Goal: Task Accomplishment & Management: Manage account settings

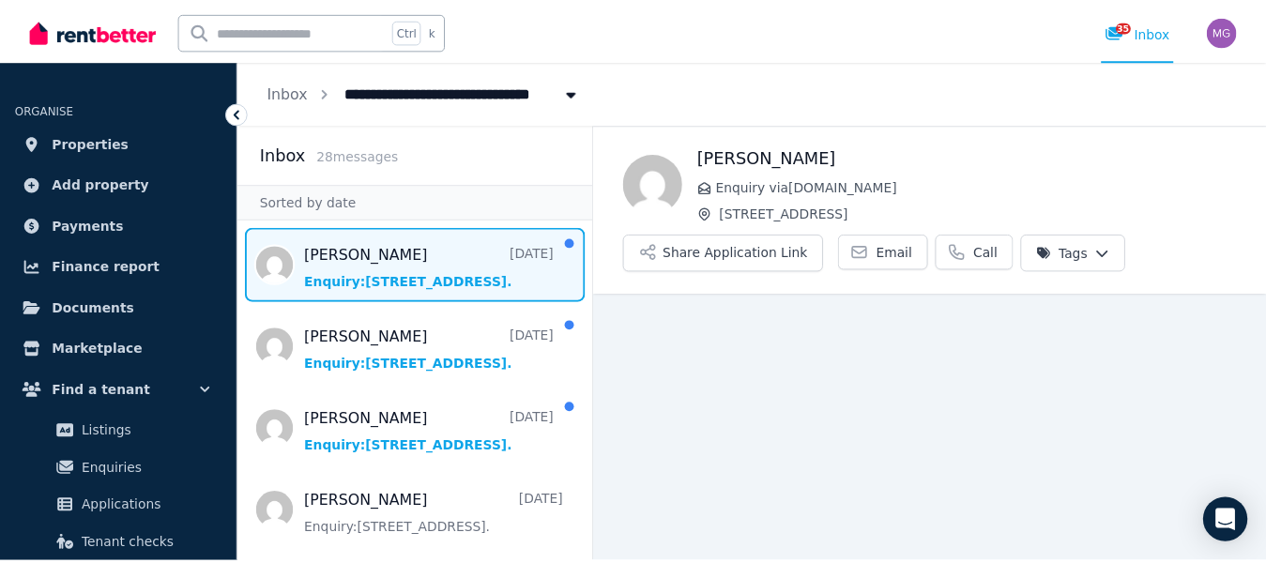
scroll to position [43, 0]
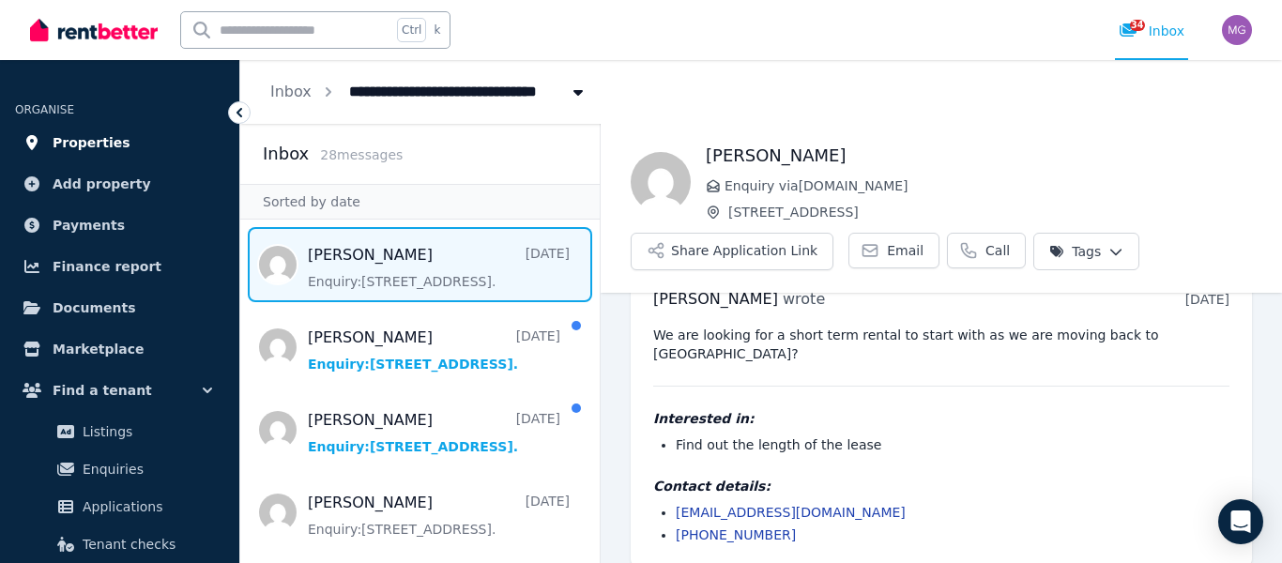
click at [111, 136] on span "Properties" at bounding box center [92, 142] width 78 height 23
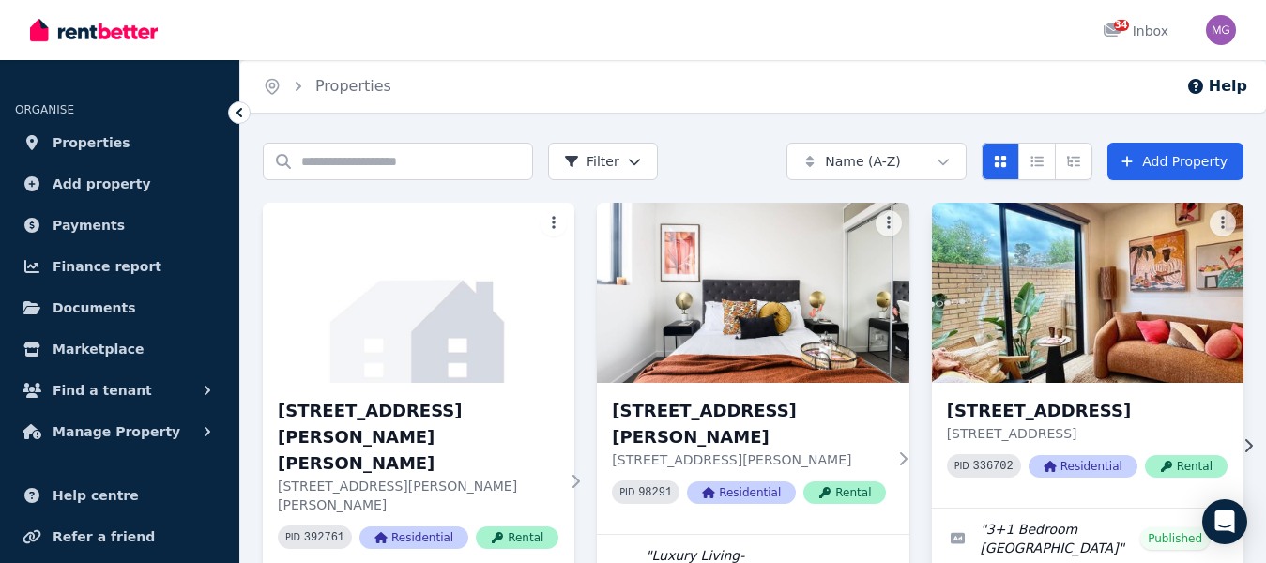
click at [1080, 248] on img at bounding box center [1086, 293] width 327 height 190
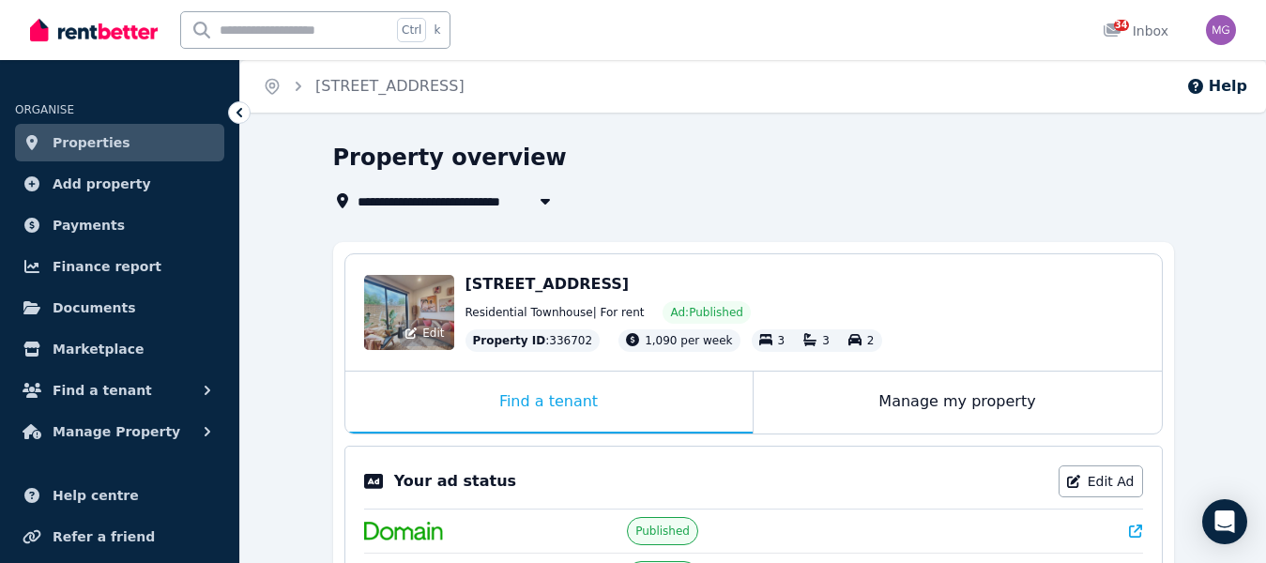
click at [398, 308] on div "Edit" at bounding box center [409, 312] width 90 height 75
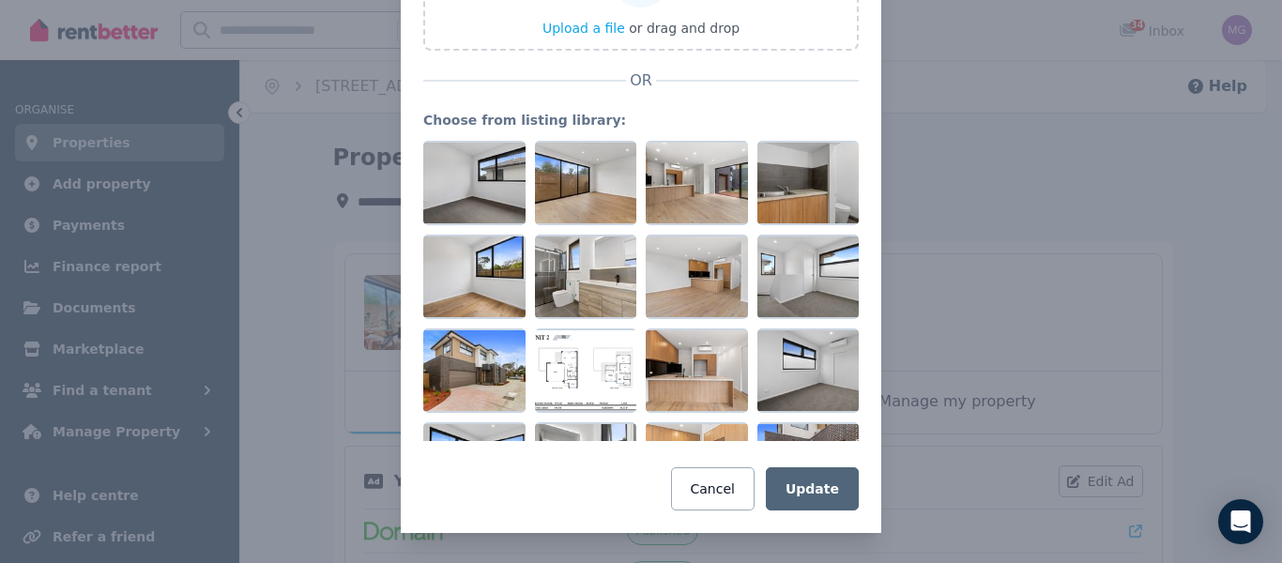
scroll to position [188, 0]
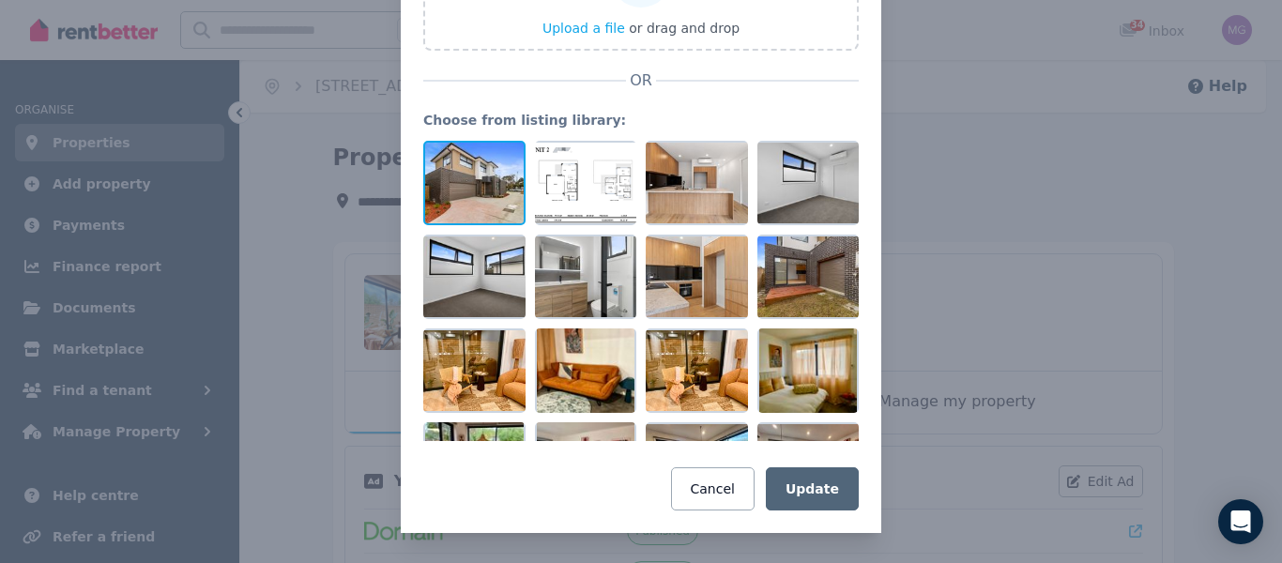
click at [455, 191] on div at bounding box center [474, 183] width 102 height 84
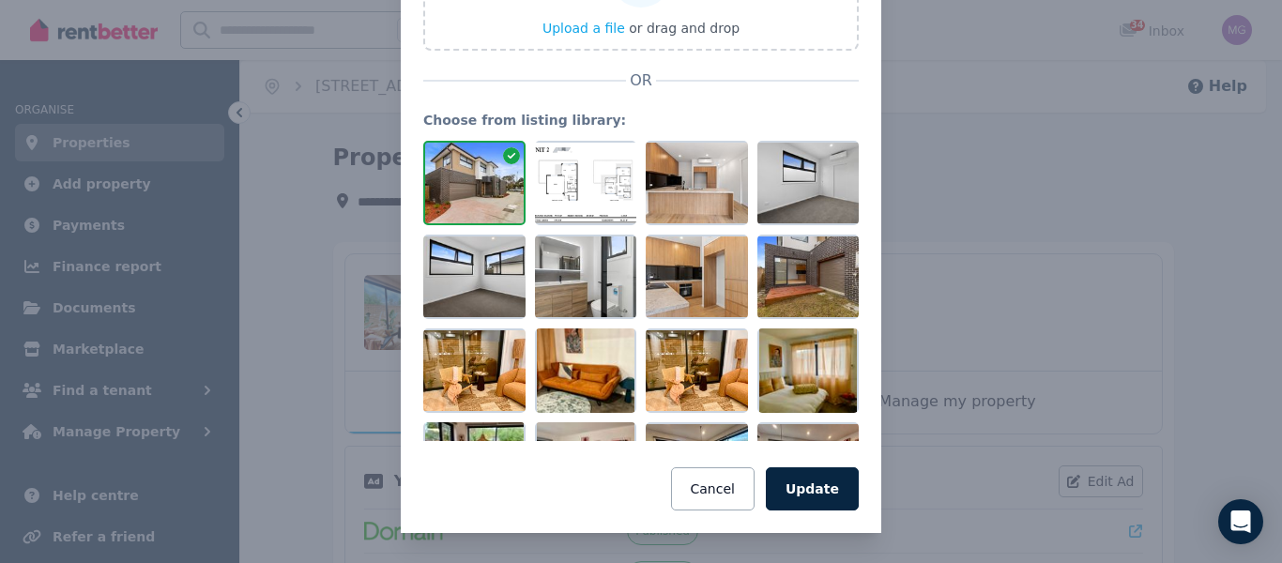
click at [456, 187] on div at bounding box center [474, 183] width 102 height 84
click at [503, 153] on icon at bounding box center [511, 155] width 17 height 17
click at [502, 153] on div at bounding box center [640, 291] width 435 height 300
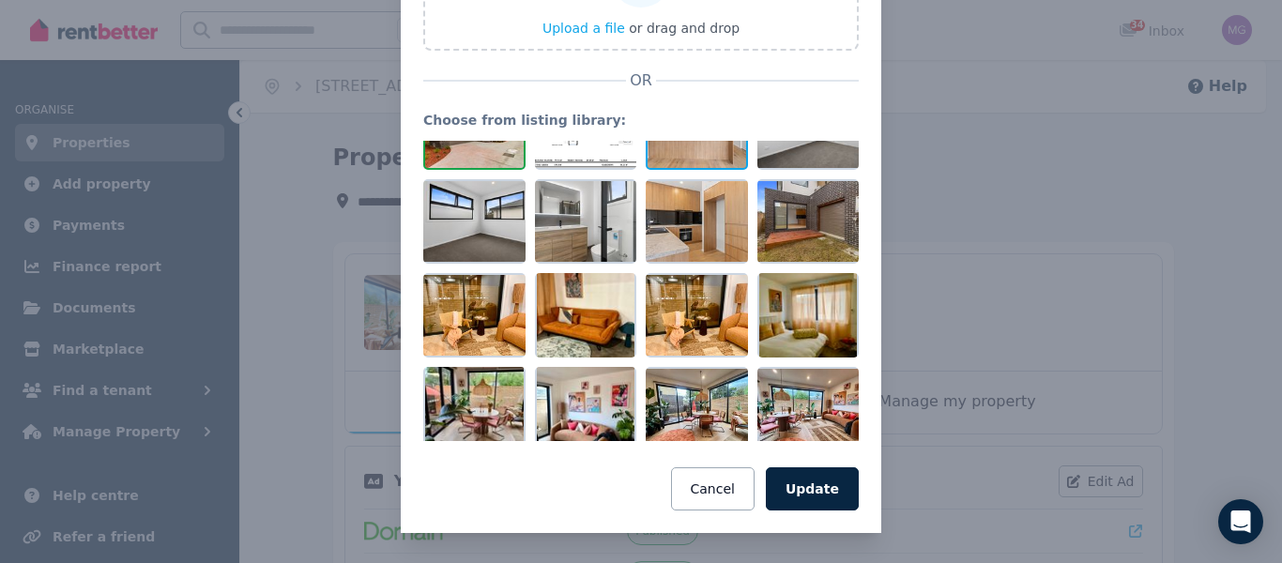
scroll to position [347, 0]
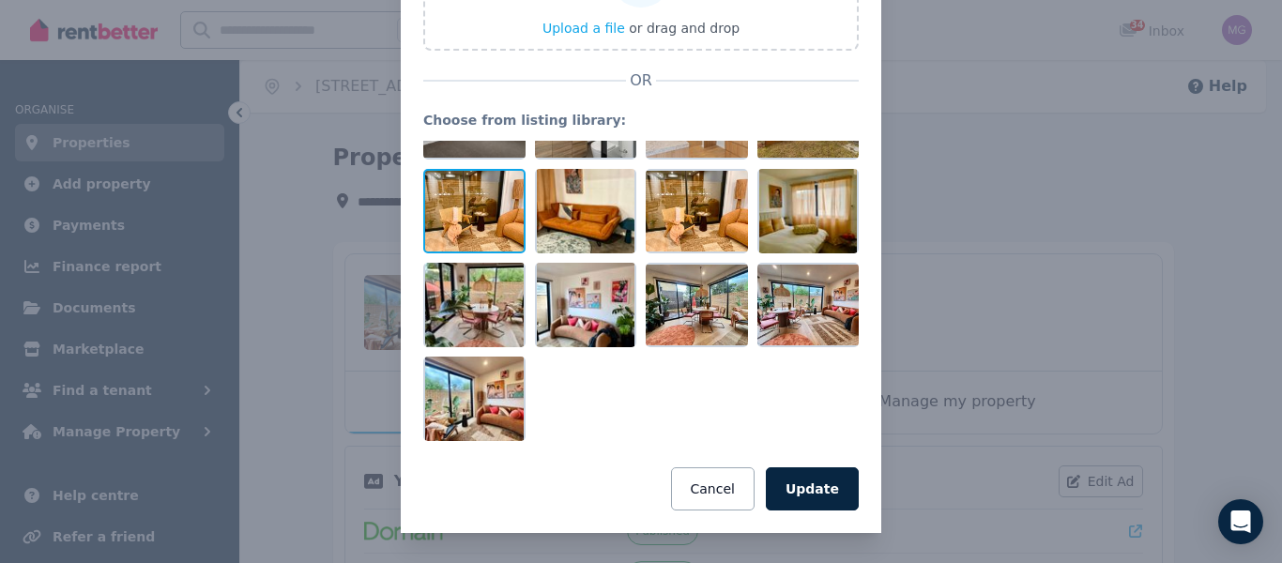
drag, startPoint x: 819, startPoint y: 403, endPoint x: 462, endPoint y: 219, distance: 402.4
click at [462, 219] on div at bounding box center [640, 291] width 435 height 300
click at [462, 210] on div at bounding box center [474, 211] width 102 height 84
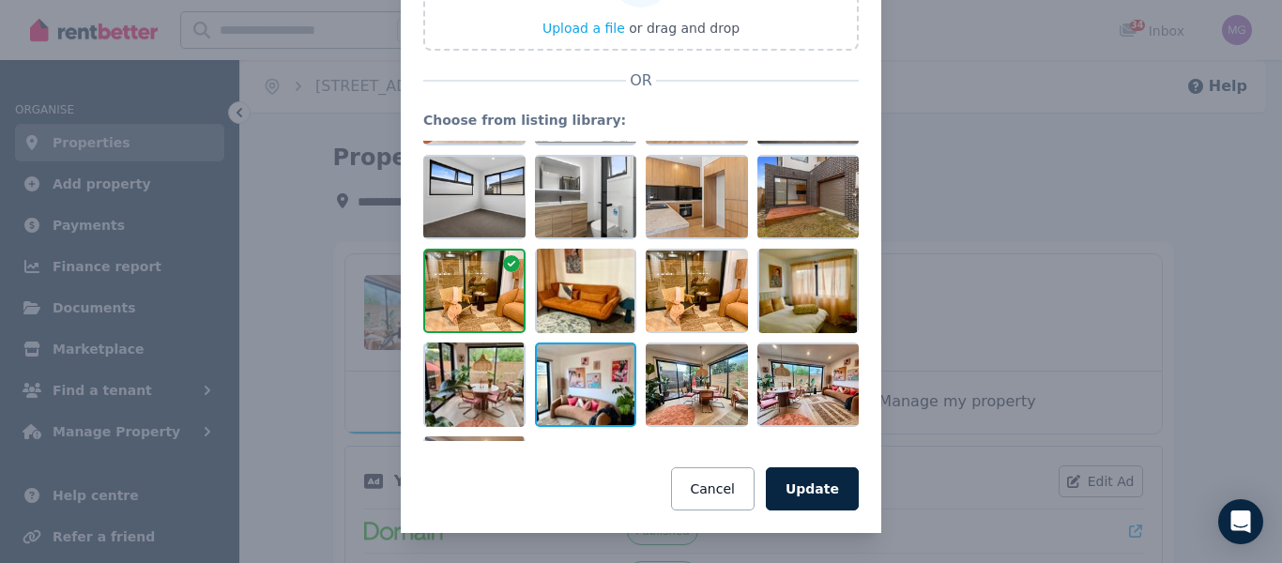
scroll to position [159, 0]
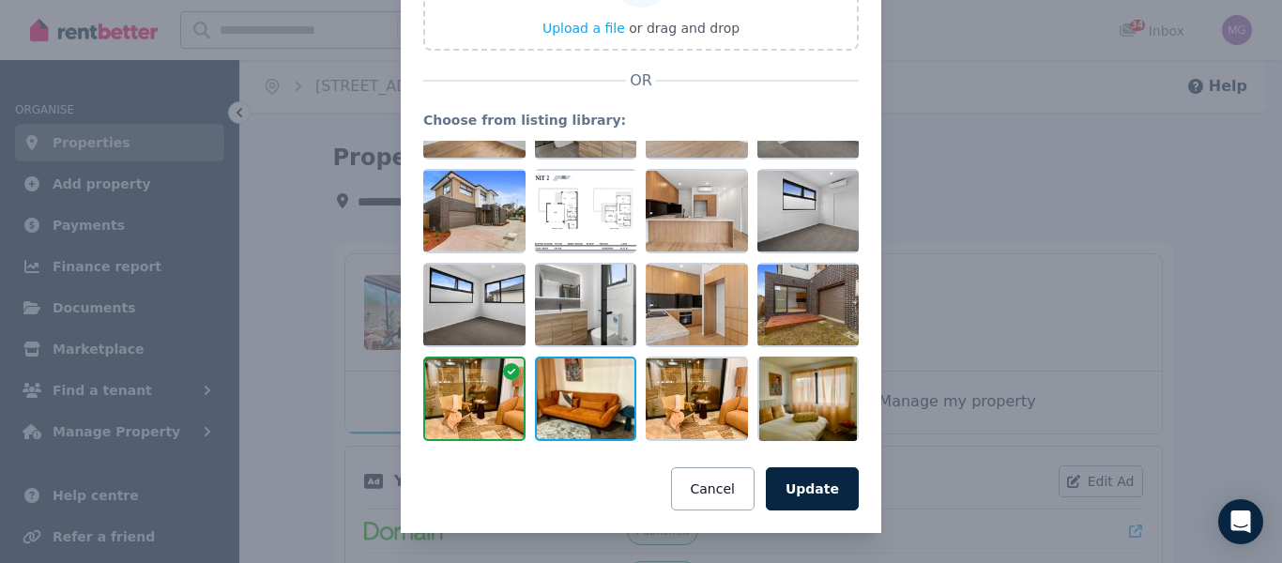
click at [581, 359] on div at bounding box center [586, 399] width 102 height 84
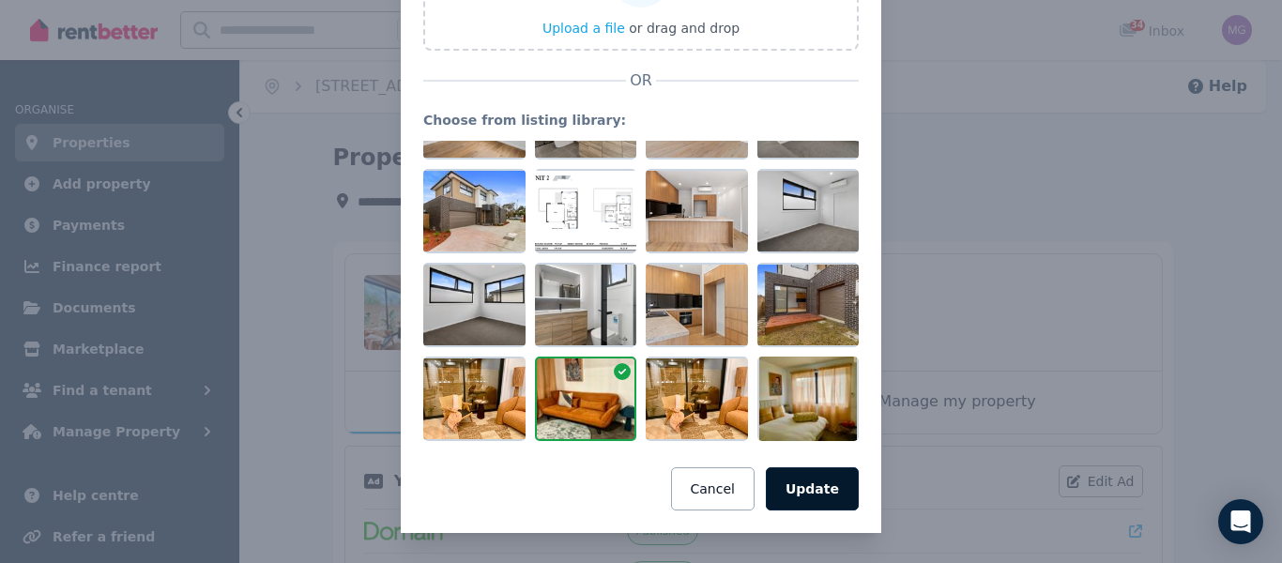
click at [795, 483] on button "Update" at bounding box center [812, 488] width 93 height 43
click at [795, 485] on button "Update" at bounding box center [812, 488] width 93 height 43
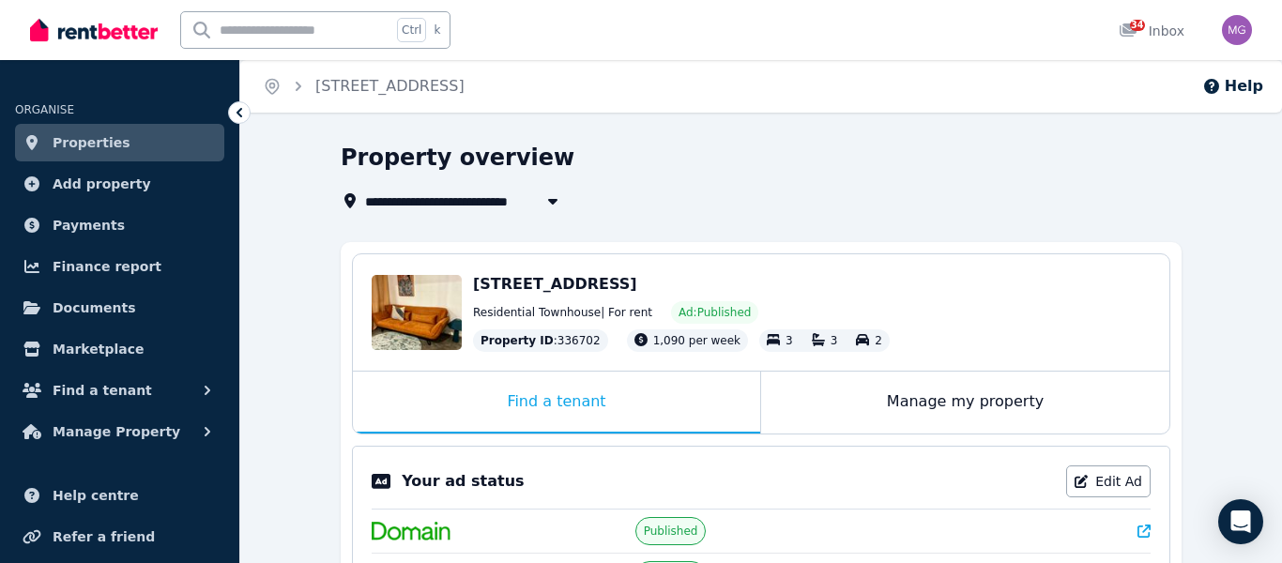
scroll to position [216, 0]
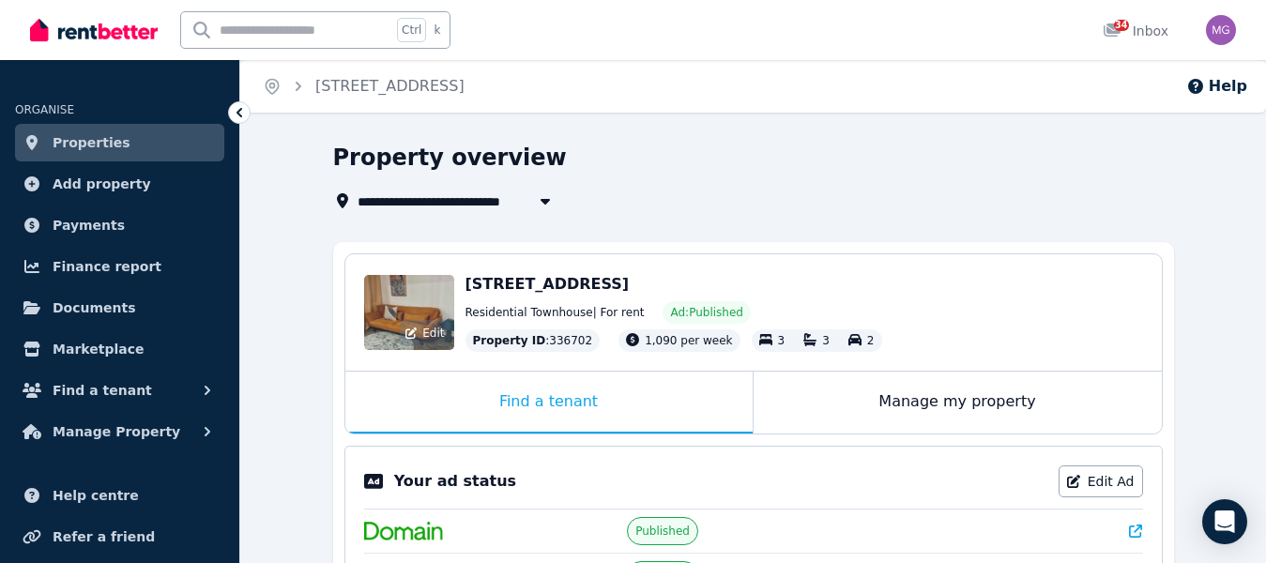
click at [387, 315] on div "Edit" at bounding box center [409, 312] width 90 height 75
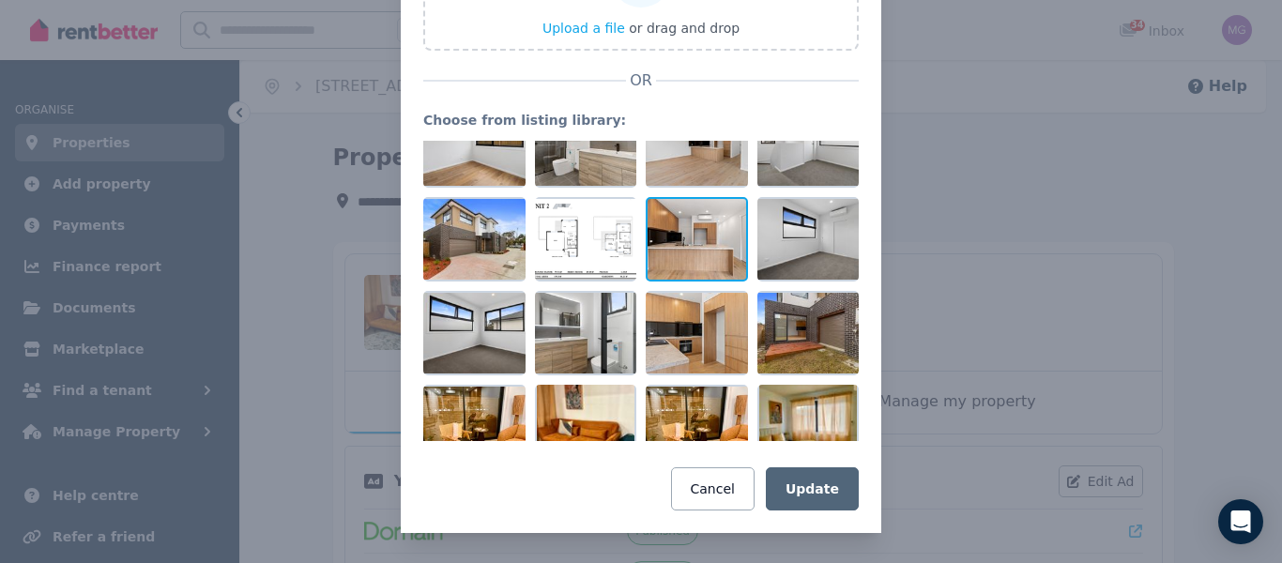
scroll to position [347, 0]
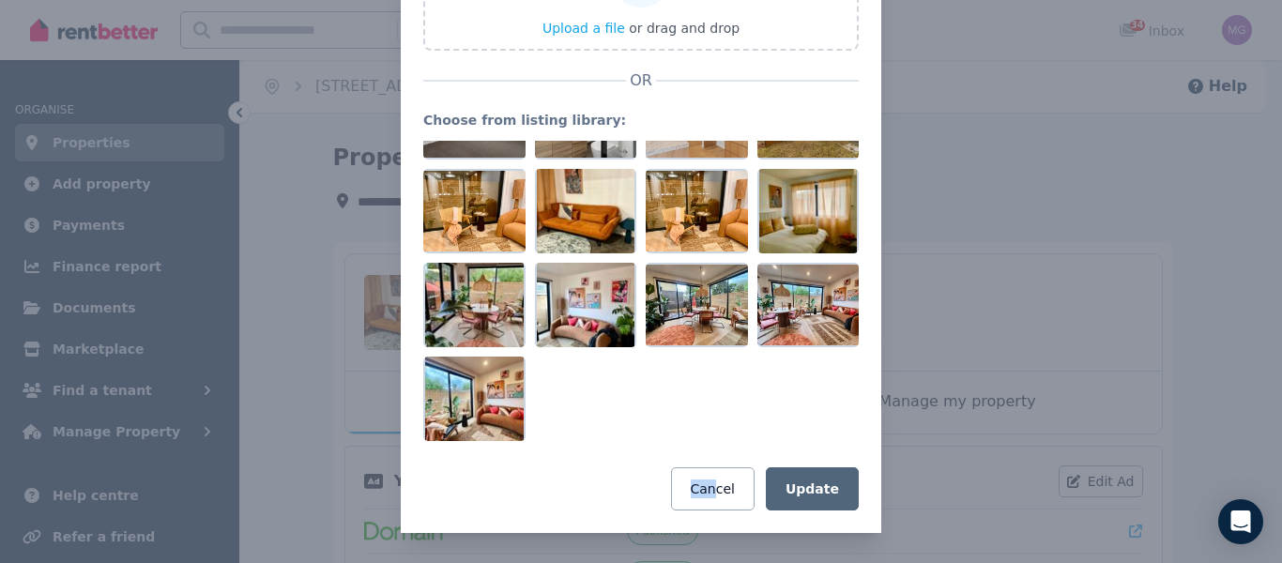
drag, startPoint x: 717, startPoint y: 444, endPoint x: 389, endPoint y: 280, distance: 366.3
click at [389, 280] on div "Update property image Upload an image or choose from your listing library. Uplo…" at bounding box center [641, 173] width 1282 height 779
click at [477, 404] on div at bounding box center [474, 399] width 102 height 84
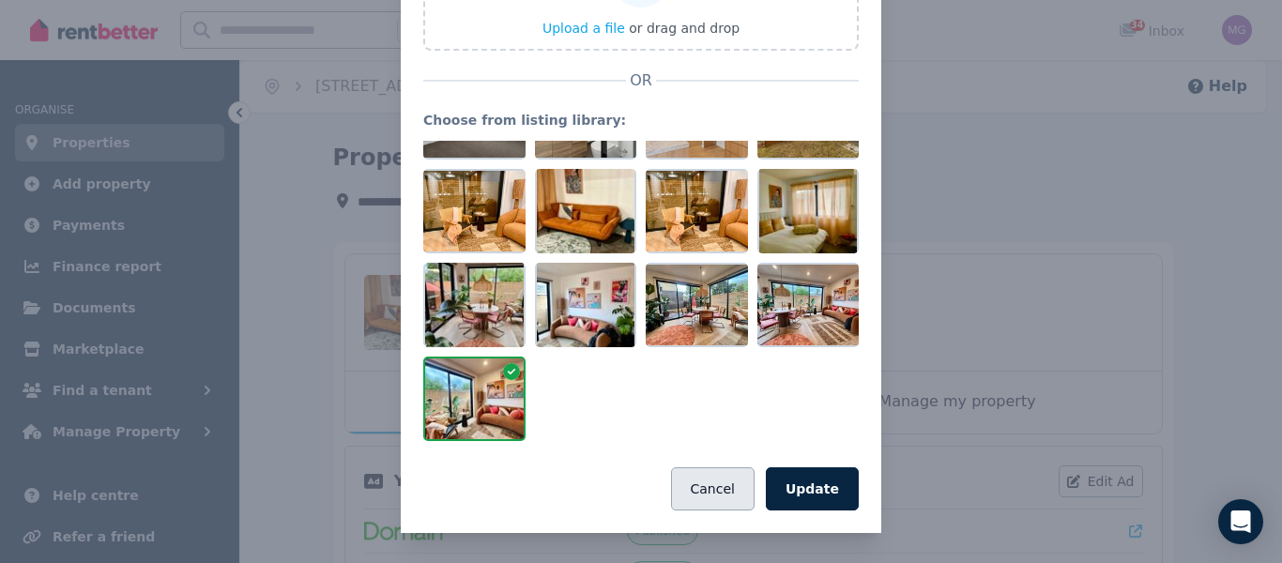
click at [701, 478] on button "Cancel" at bounding box center [712, 488] width 83 height 43
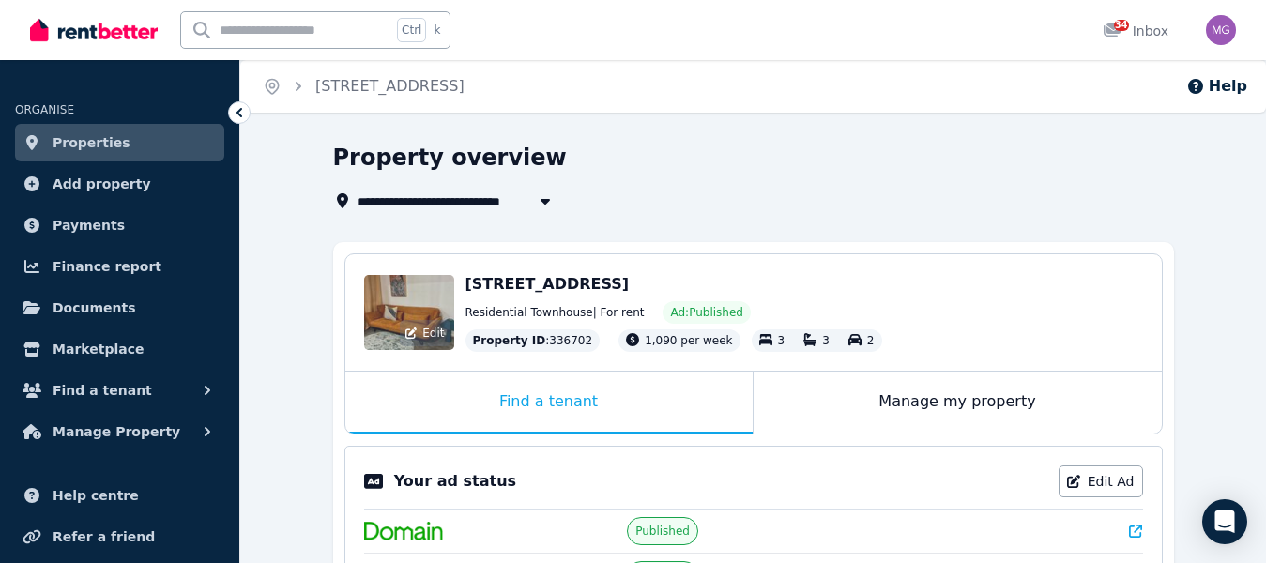
click at [387, 315] on div "Edit" at bounding box center [409, 312] width 90 height 75
click at [387, 315] on body "**********" at bounding box center [633, 281] width 1266 height 563
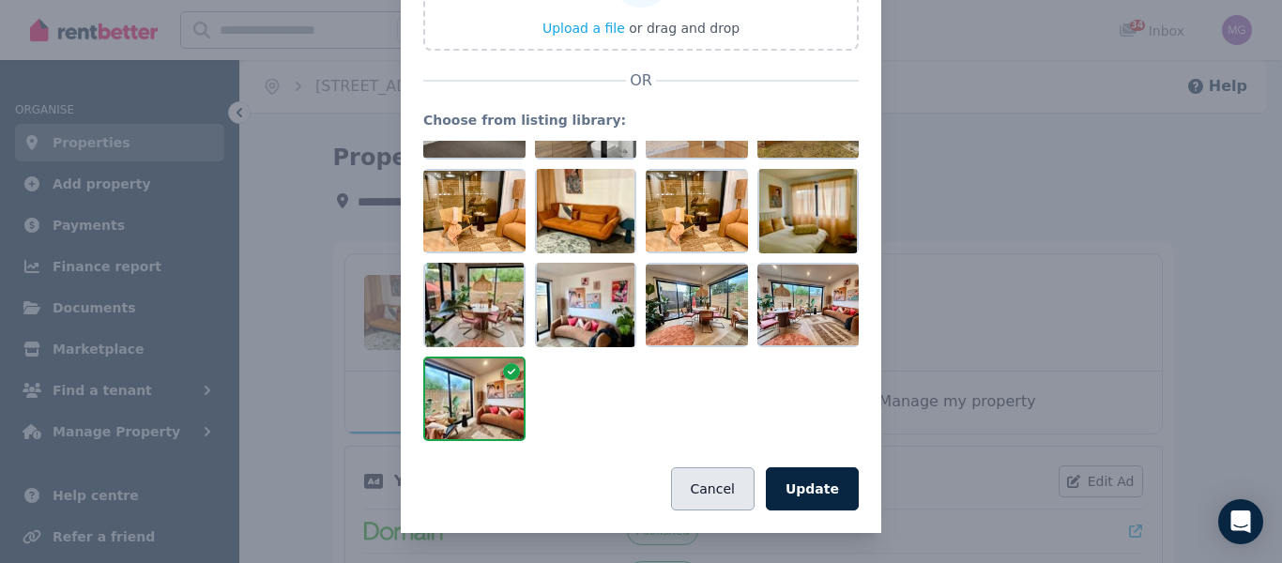
click at [729, 483] on button "Cancel" at bounding box center [712, 488] width 83 height 43
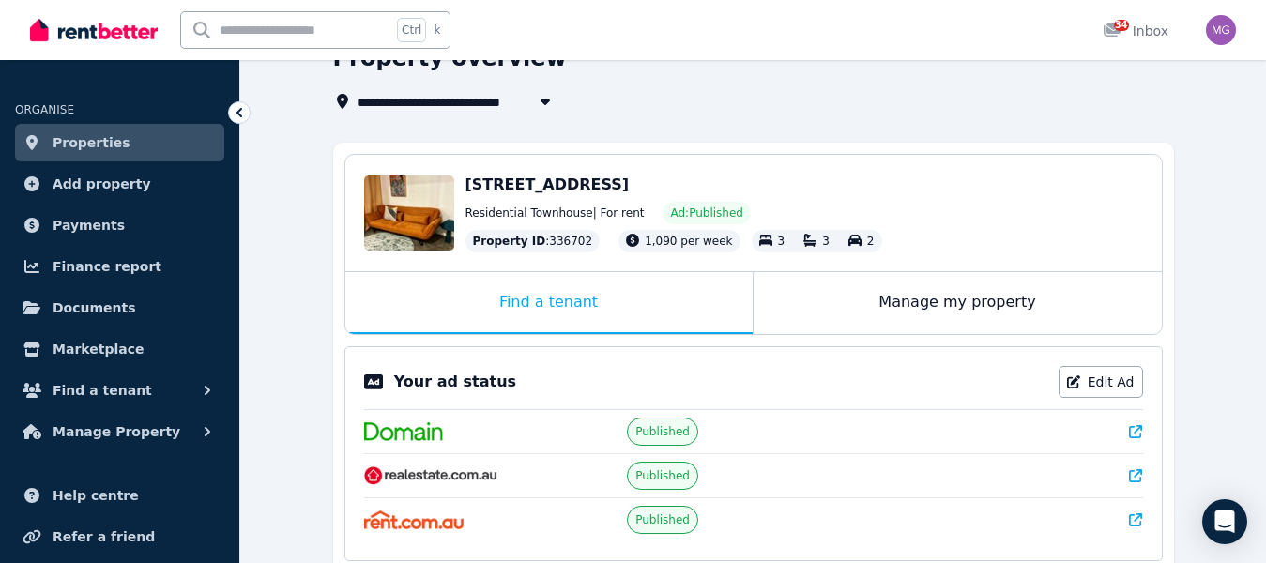
scroll to position [281, 0]
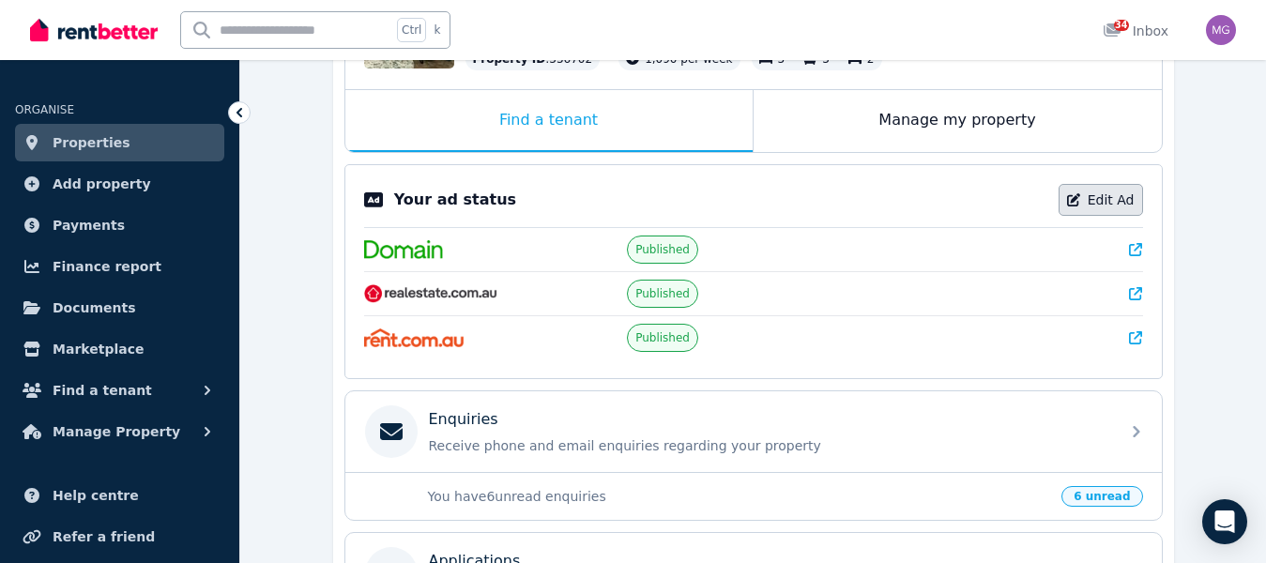
click at [1090, 201] on link "Edit Ad" at bounding box center [1100, 200] width 84 height 32
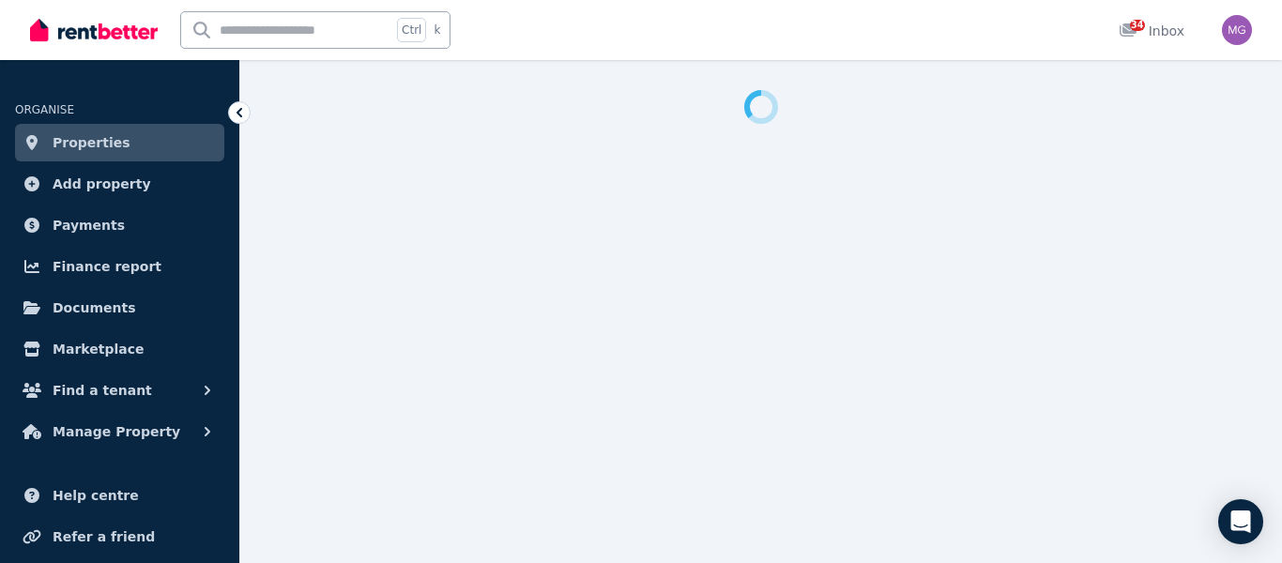
select select "***"
select select "**********"
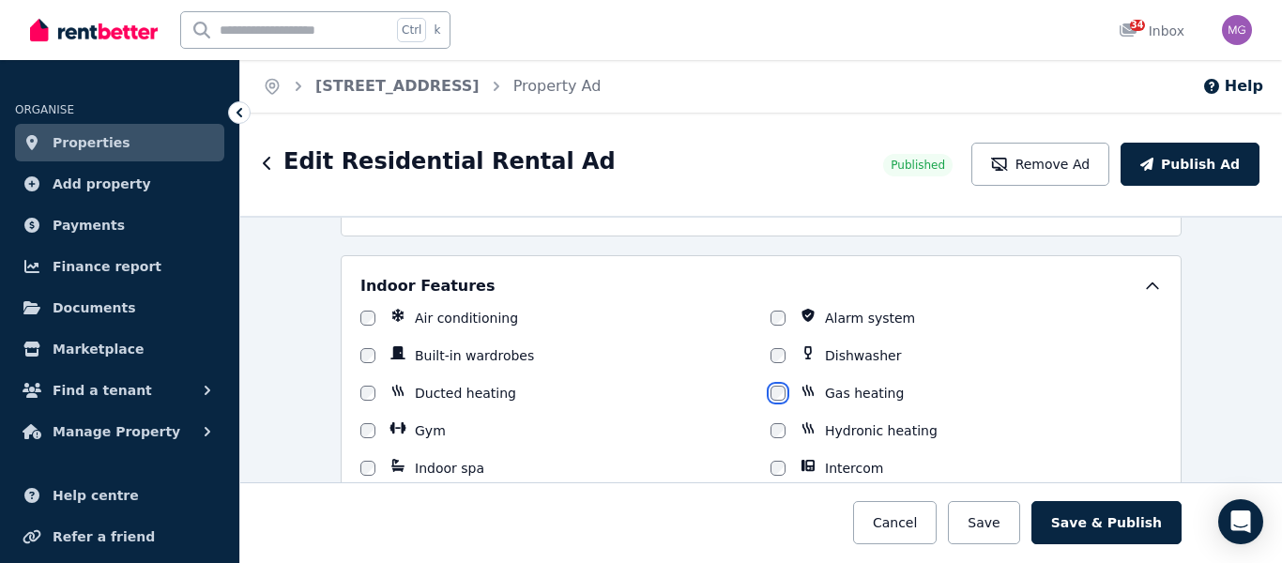
scroll to position [1689, 0]
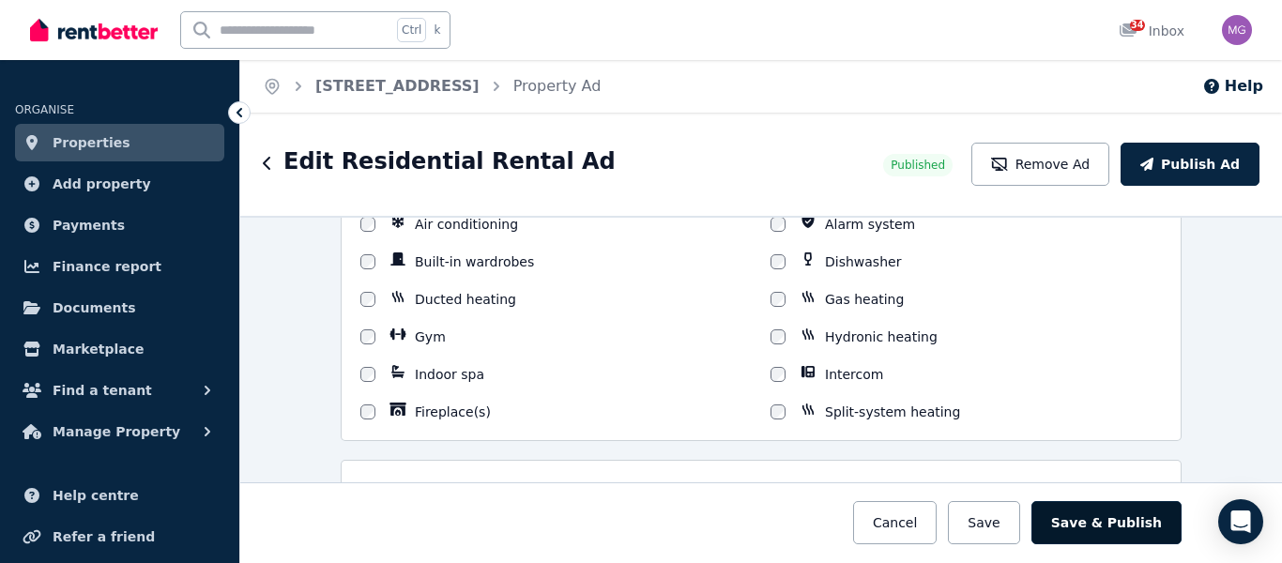
click at [1110, 523] on button "Save & Publish" at bounding box center [1106, 522] width 150 height 43
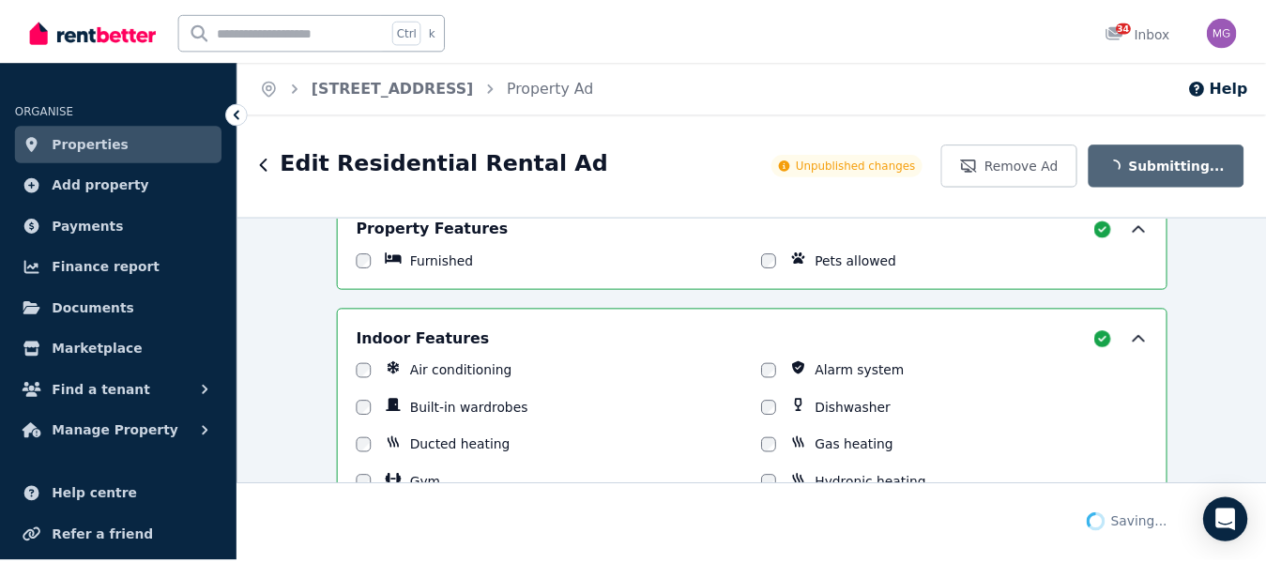
scroll to position [1835, 0]
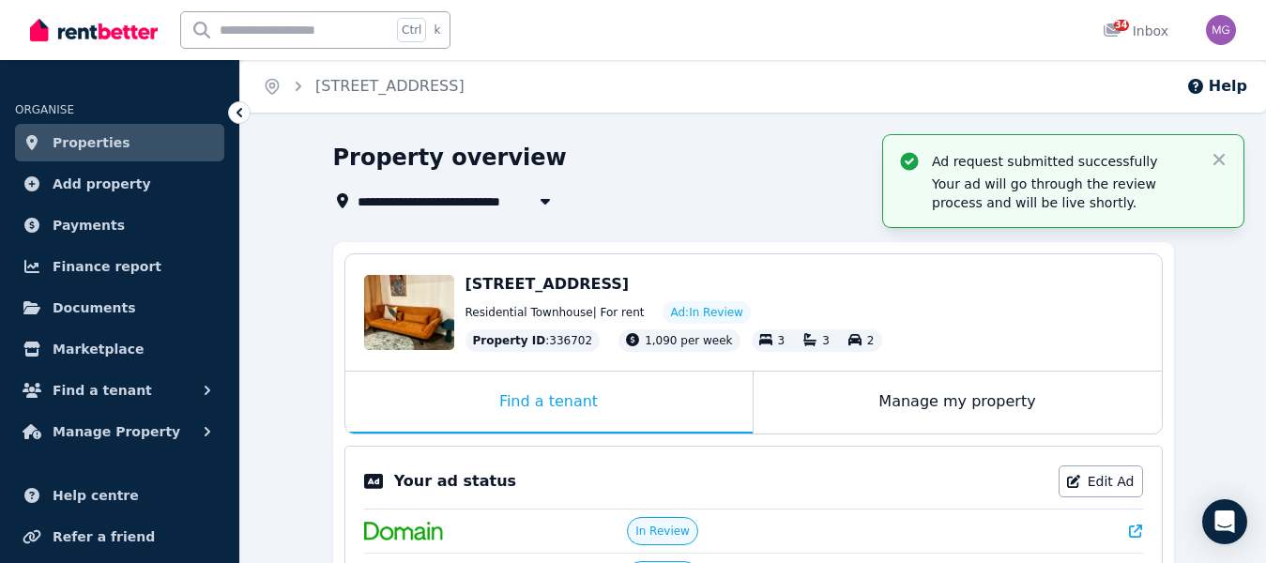
scroll to position [188, 0]
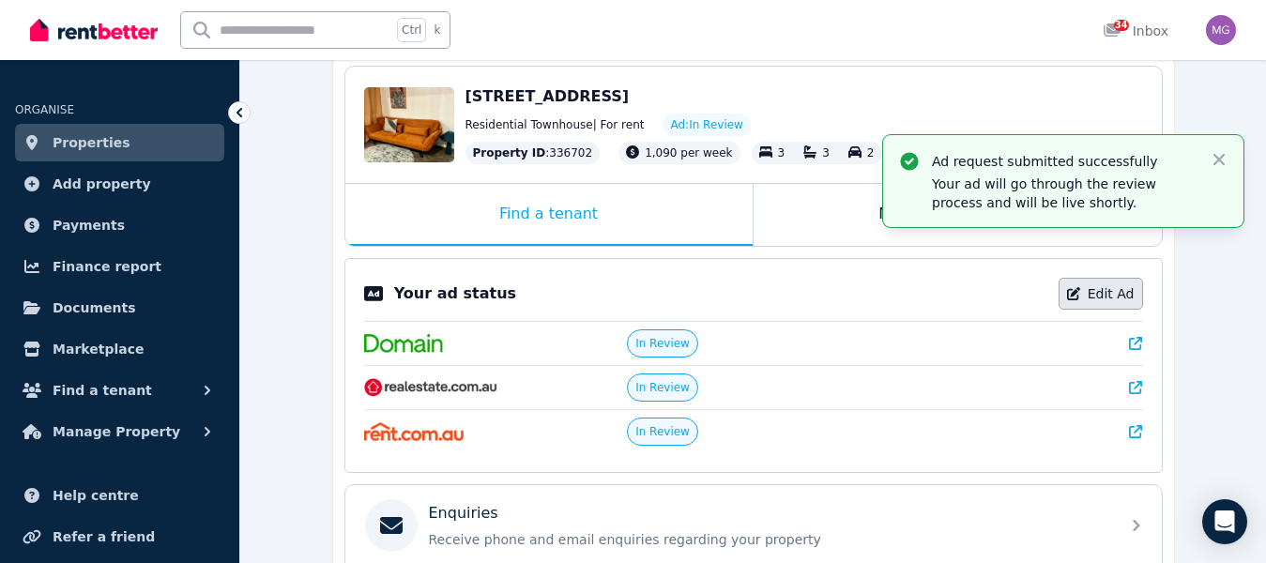
click at [1105, 295] on link "Edit Ad" at bounding box center [1100, 294] width 84 height 32
select select "***"
select select "**********"
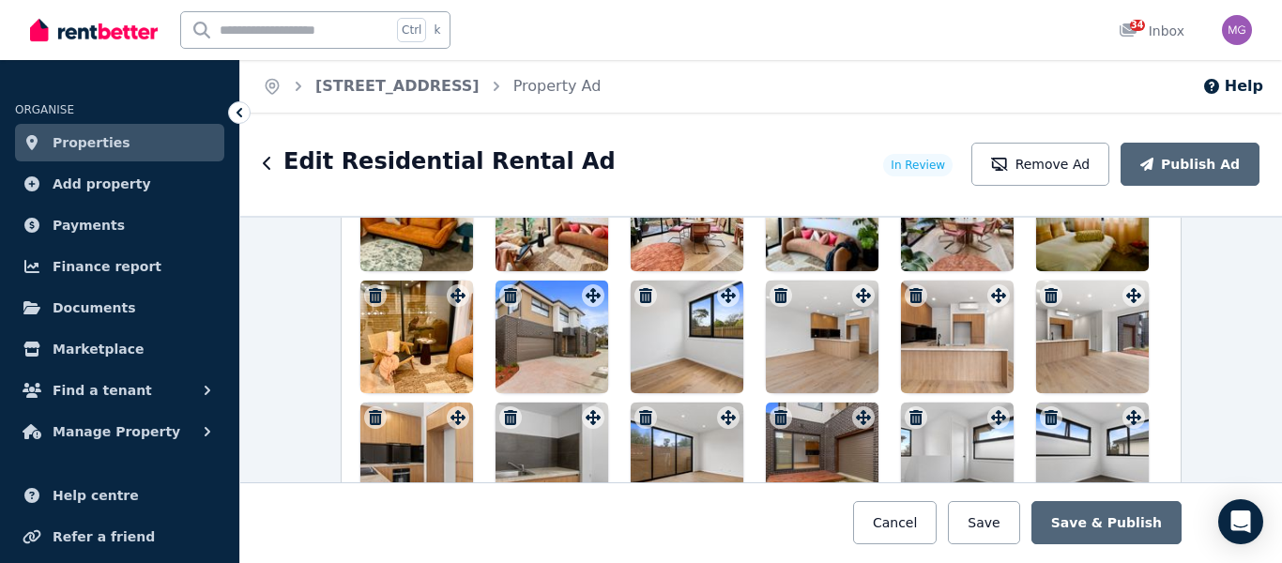
scroll to position [2627, 0]
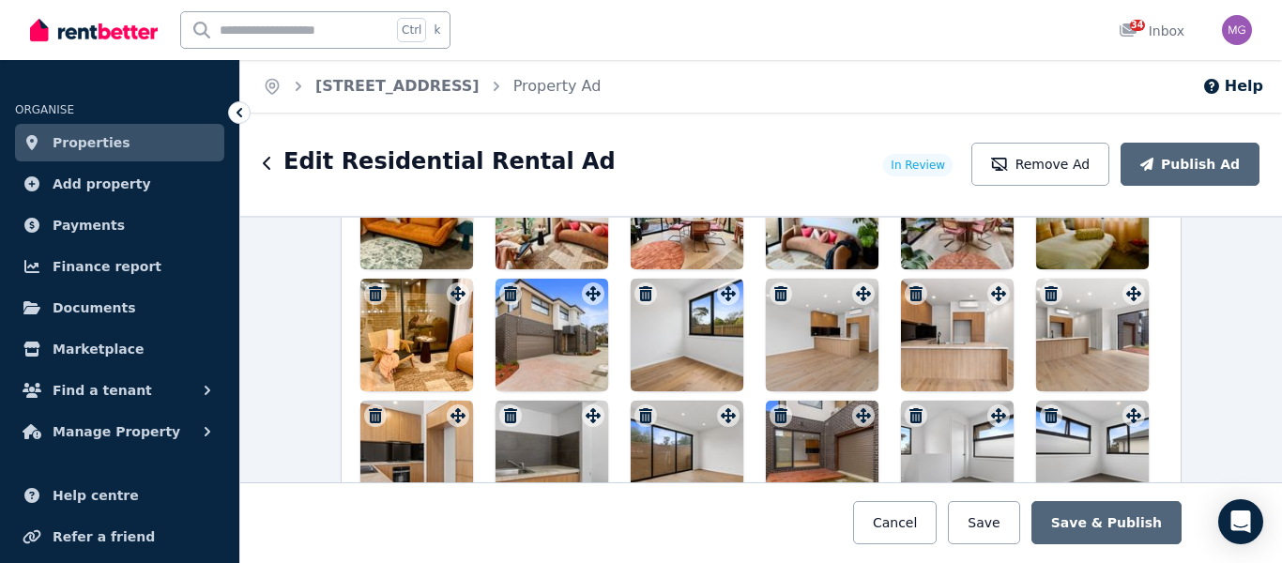
click at [639, 293] on icon "button" at bounding box center [645, 293] width 13 height 15
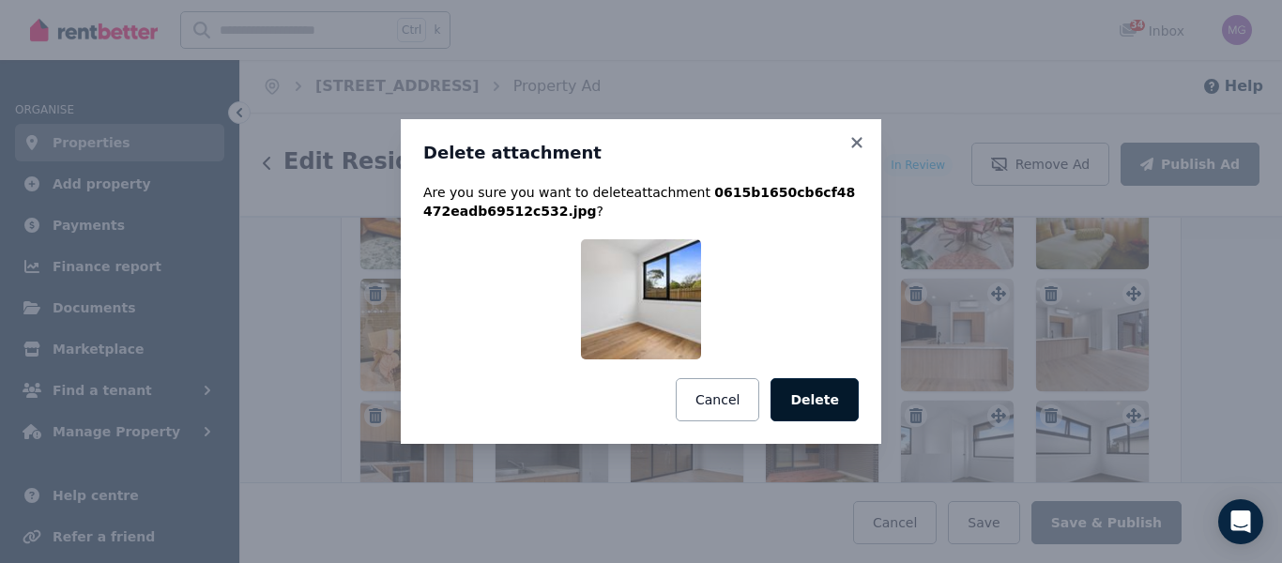
click at [812, 415] on button "Delete" at bounding box center [814, 399] width 88 height 43
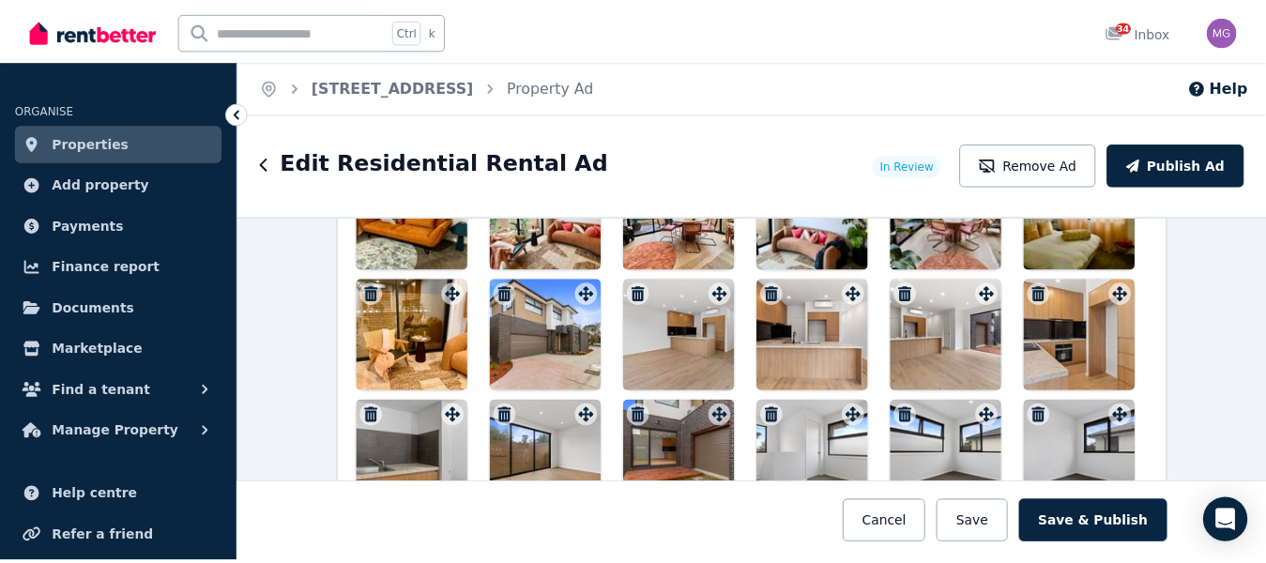
scroll to position [2533, 0]
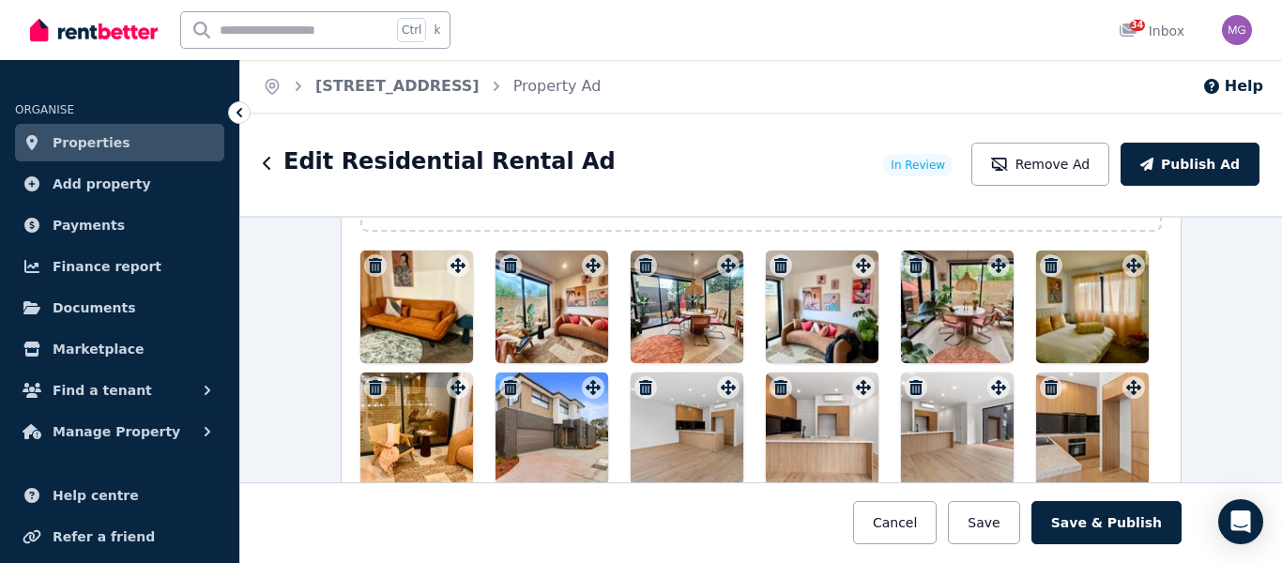
click at [369, 386] on icon "button" at bounding box center [375, 387] width 13 height 15
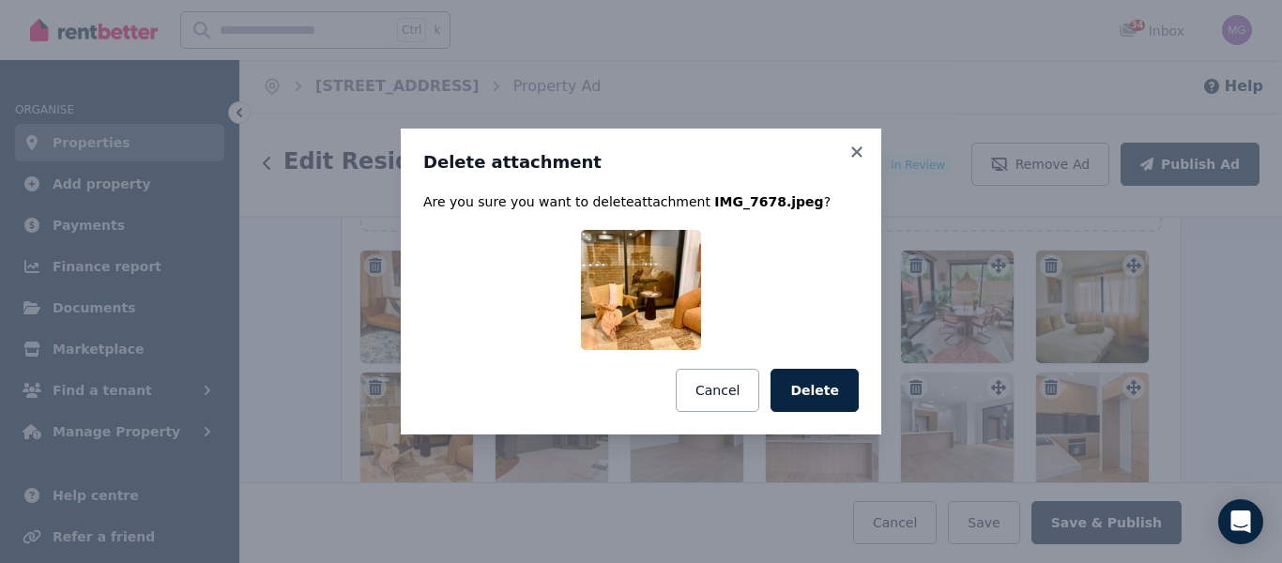
click at [811, 390] on button "Delete" at bounding box center [814, 390] width 88 height 43
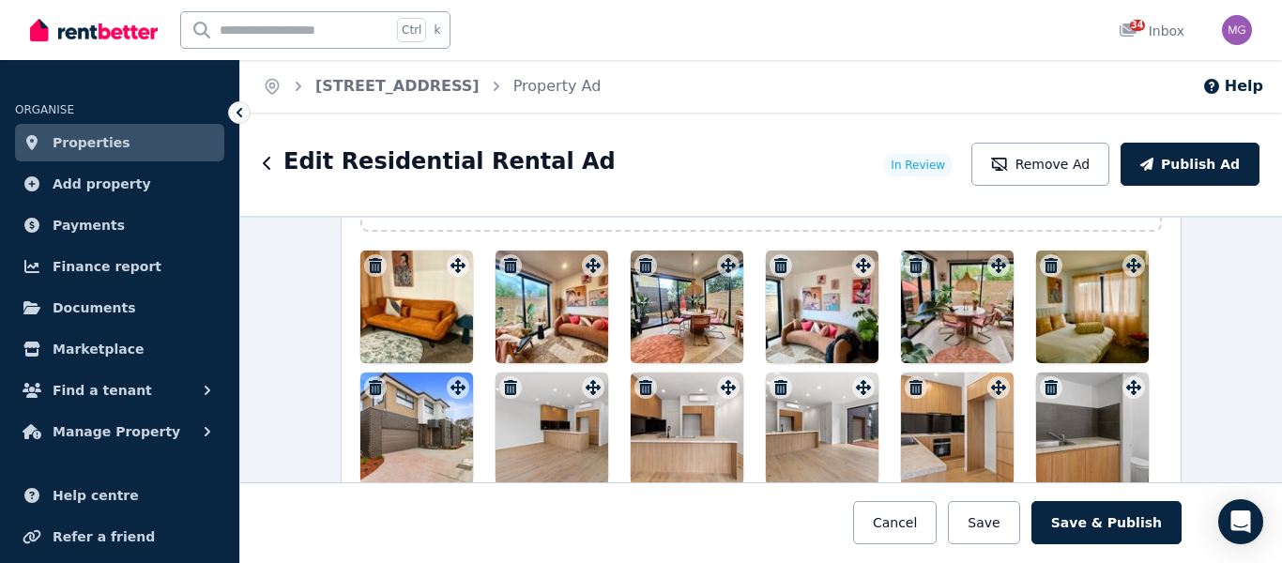
click at [364, 256] on button "button" at bounding box center [375, 265] width 23 height 23
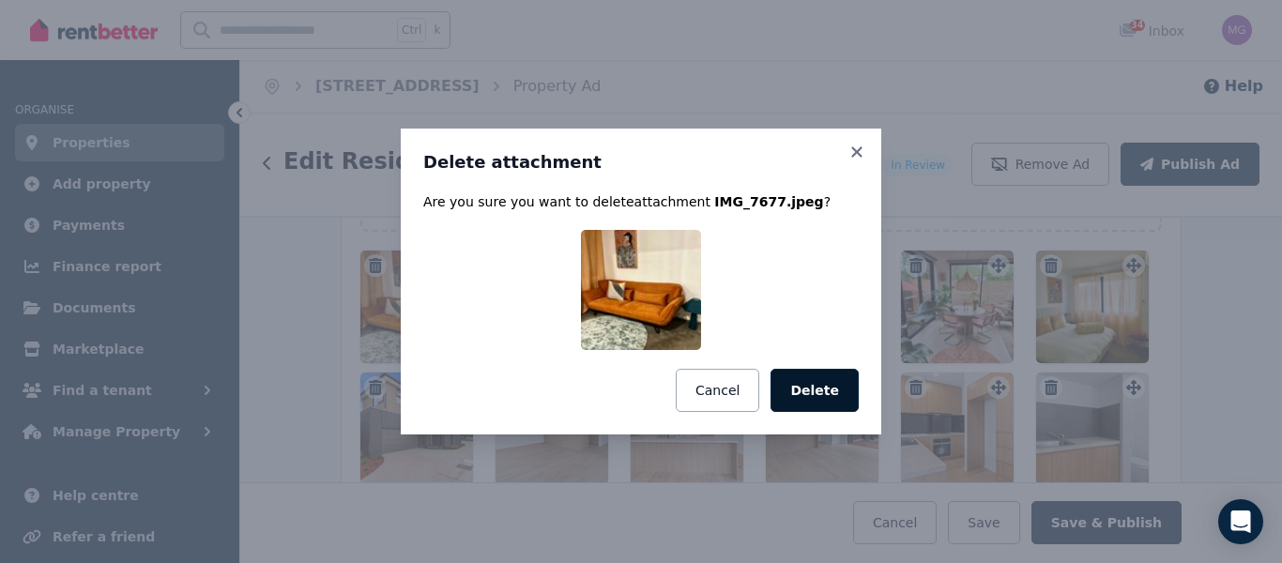
click at [820, 401] on button "Delete" at bounding box center [814, 390] width 88 height 43
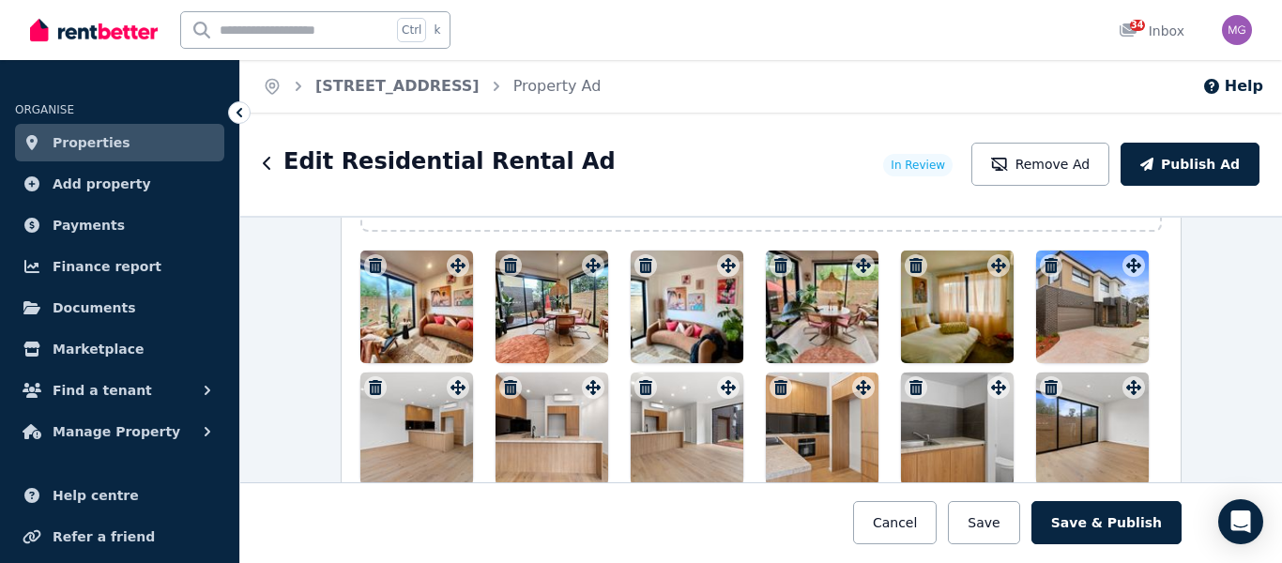
click at [369, 263] on icon "button" at bounding box center [375, 265] width 13 height 15
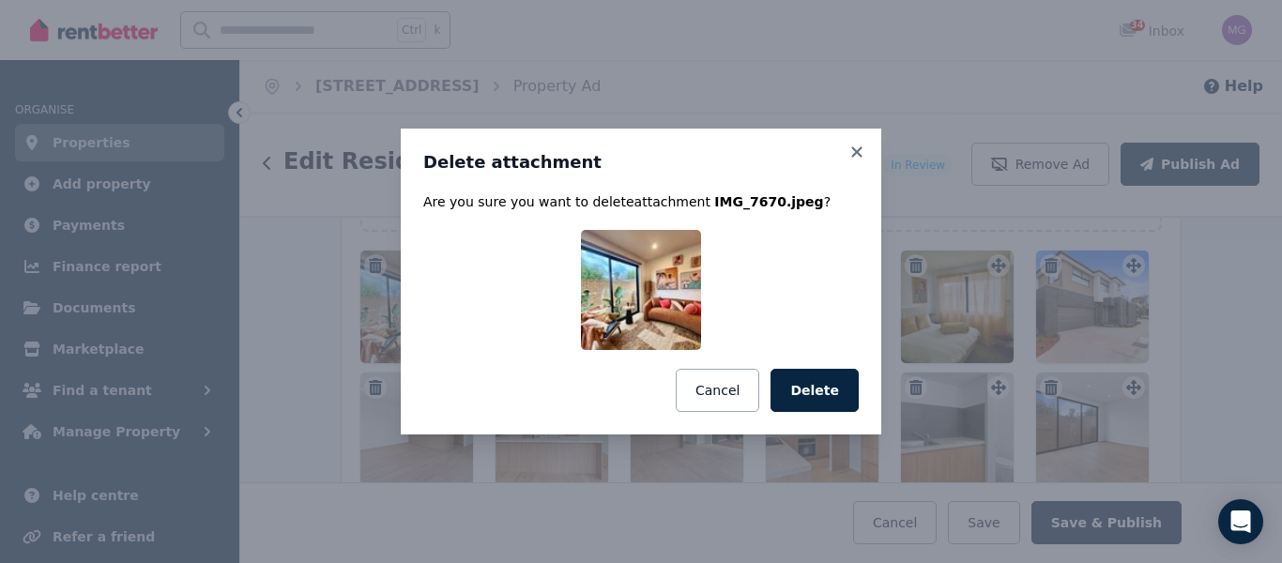
drag, startPoint x: 800, startPoint y: 385, endPoint x: 755, endPoint y: 373, distance: 46.4
click at [801, 385] on button "Delete" at bounding box center [814, 390] width 88 height 43
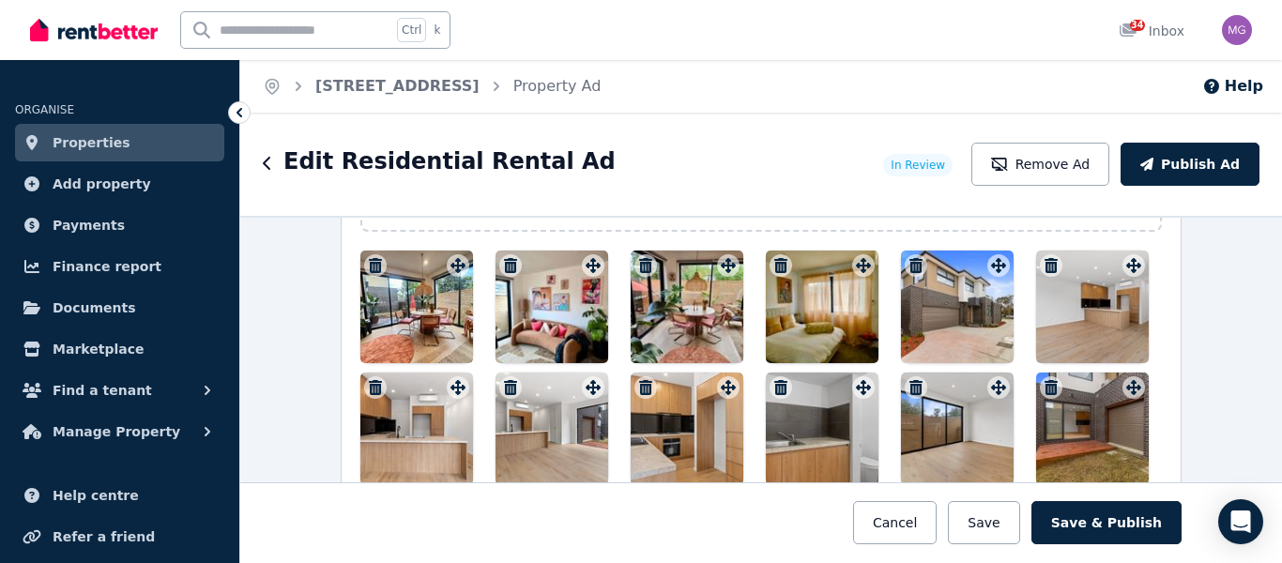
click at [369, 260] on icon "button" at bounding box center [375, 265] width 13 height 15
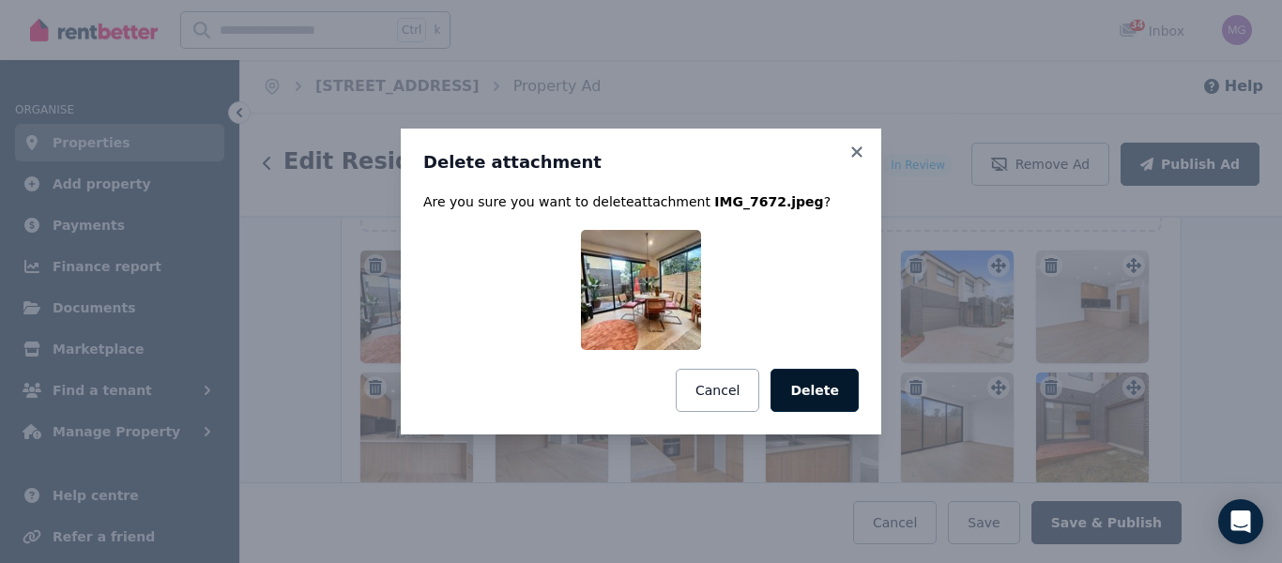
click at [801, 389] on button "Delete" at bounding box center [814, 390] width 88 height 43
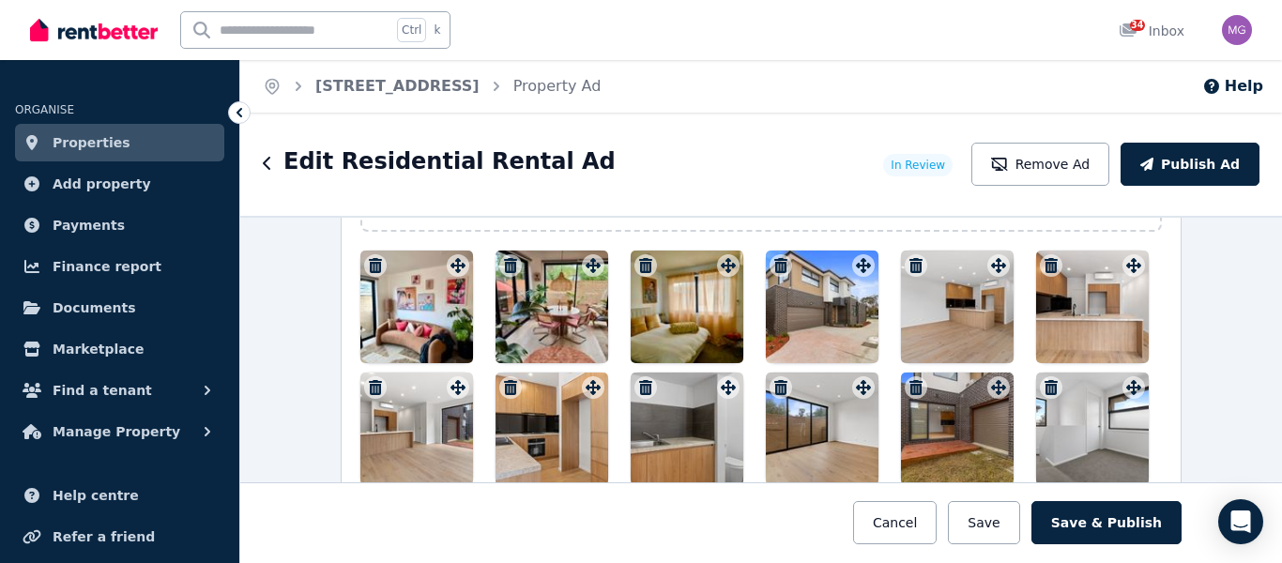
click at [369, 262] on icon "button" at bounding box center [375, 265] width 13 height 15
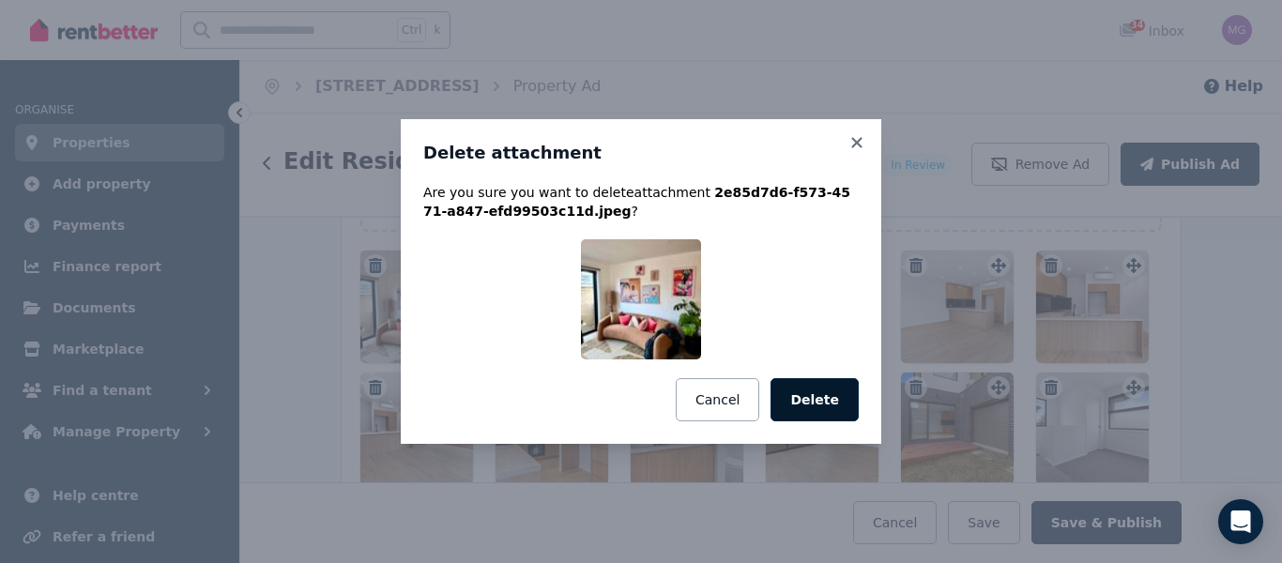
click at [819, 396] on button "Delete" at bounding box center [814, 399] width 88 height 43
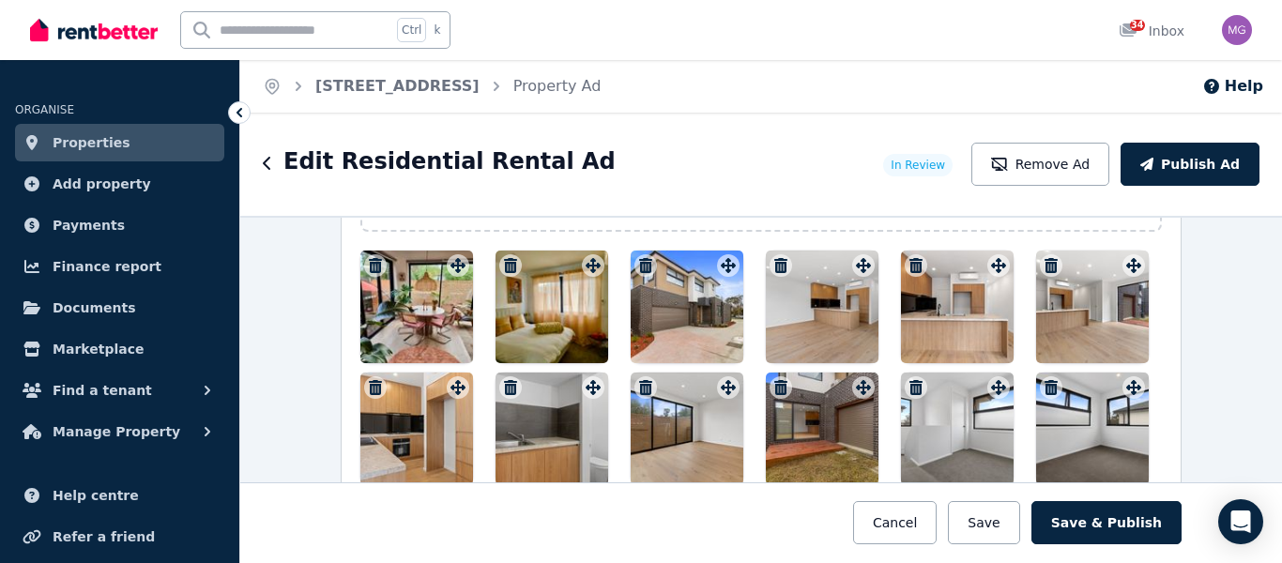
click at [911, 383] on icon "button" at bounding box center [915, 387] width 13 height 15
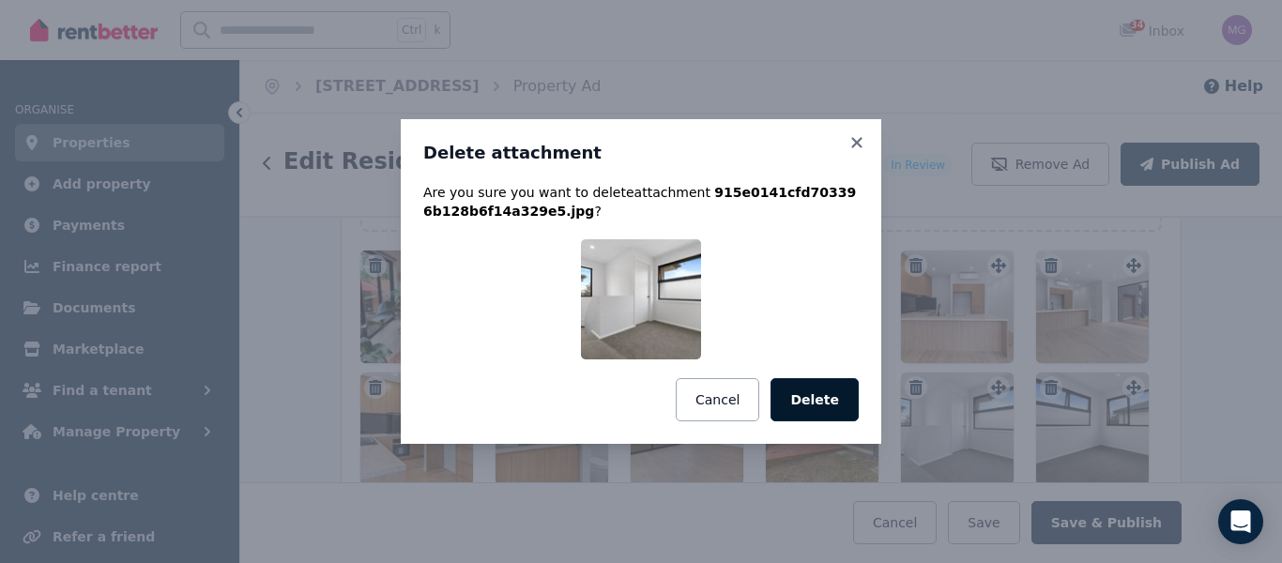
click at [808, 396] on button "Delete" at bounding box center [814, 399] width 88 height 43
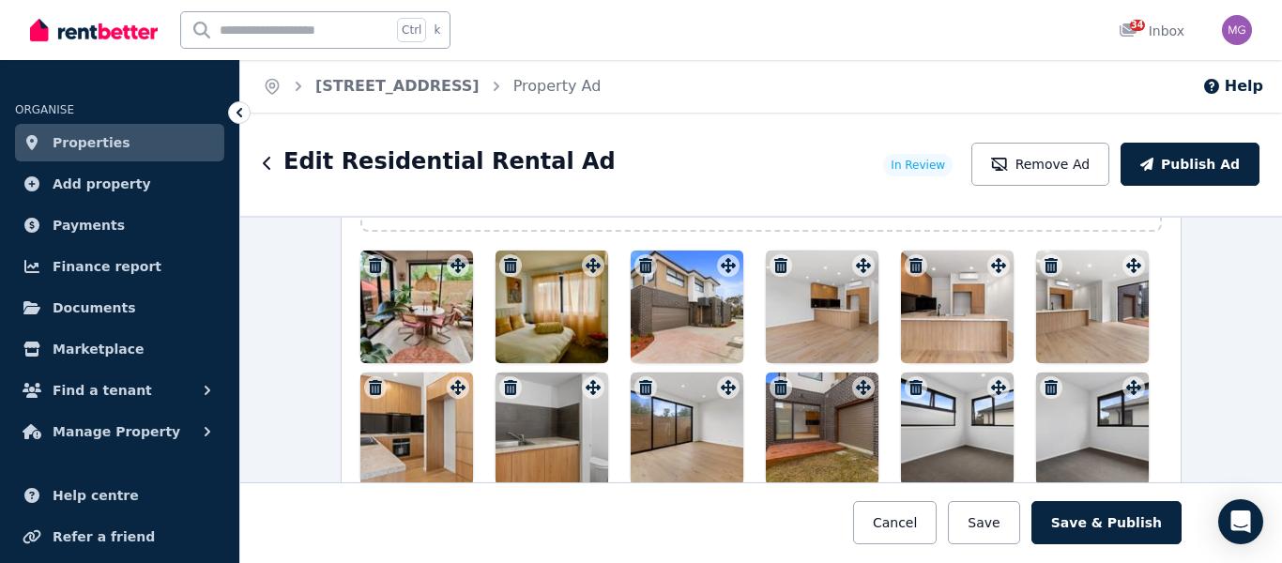
click at [370, 266] on icon "button" at bounding box center [375, 265] width 13 height 15
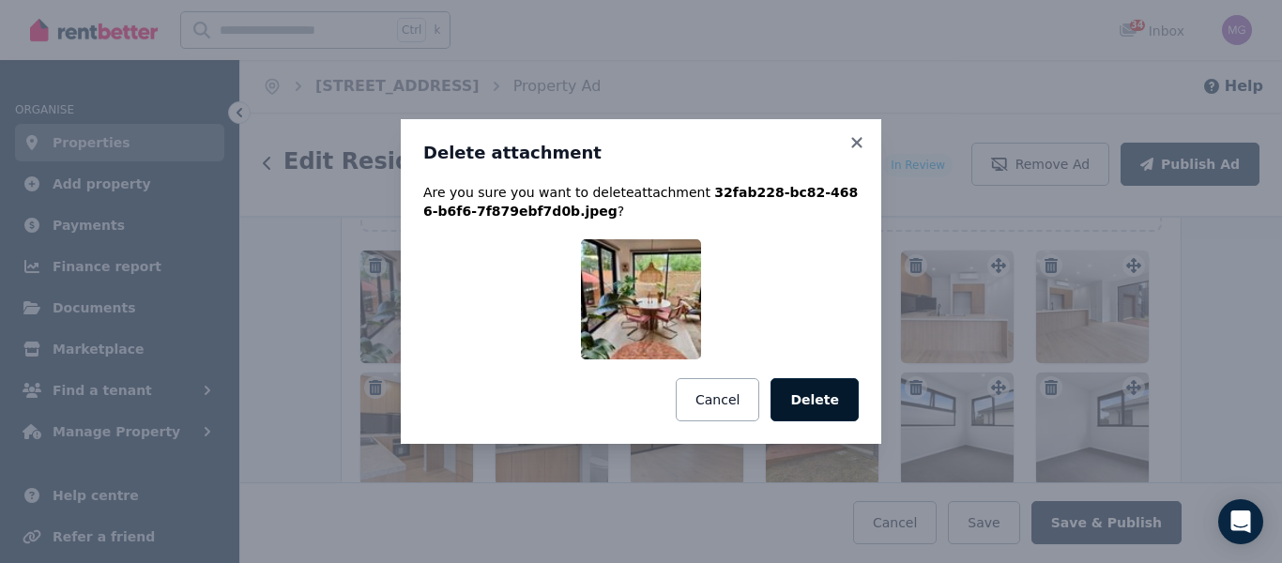
click at [800, 383] on button "Delete" at bounding box center [814, 399] width 88 height 43
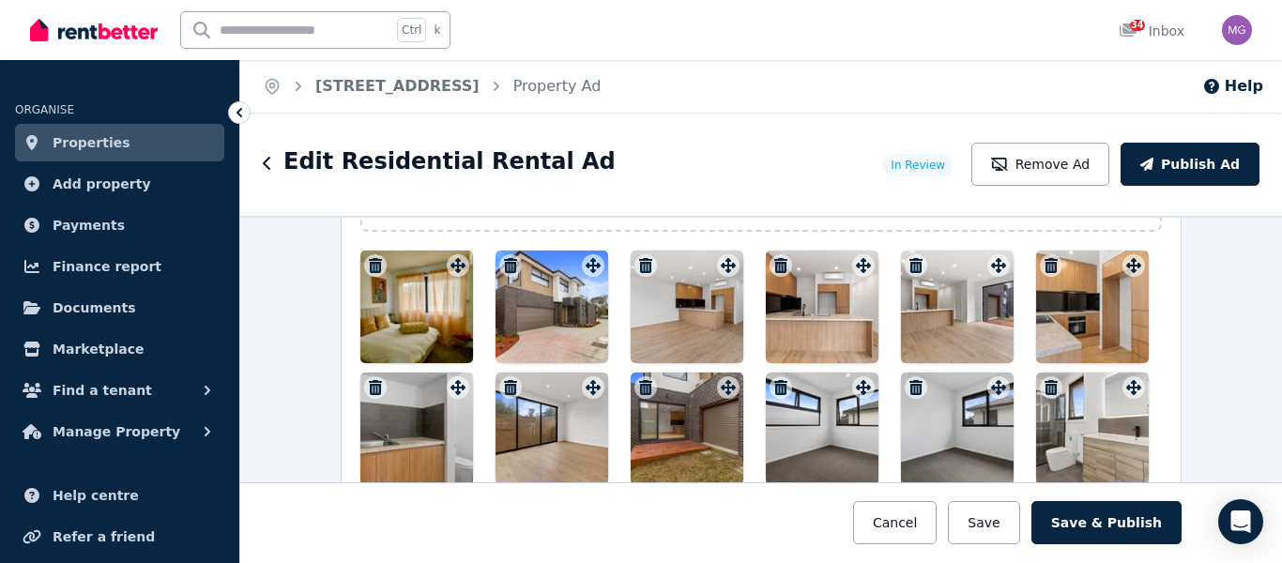
click at [370, 263] on icon "button" at bounding box center [375, 265] width 13 height 15
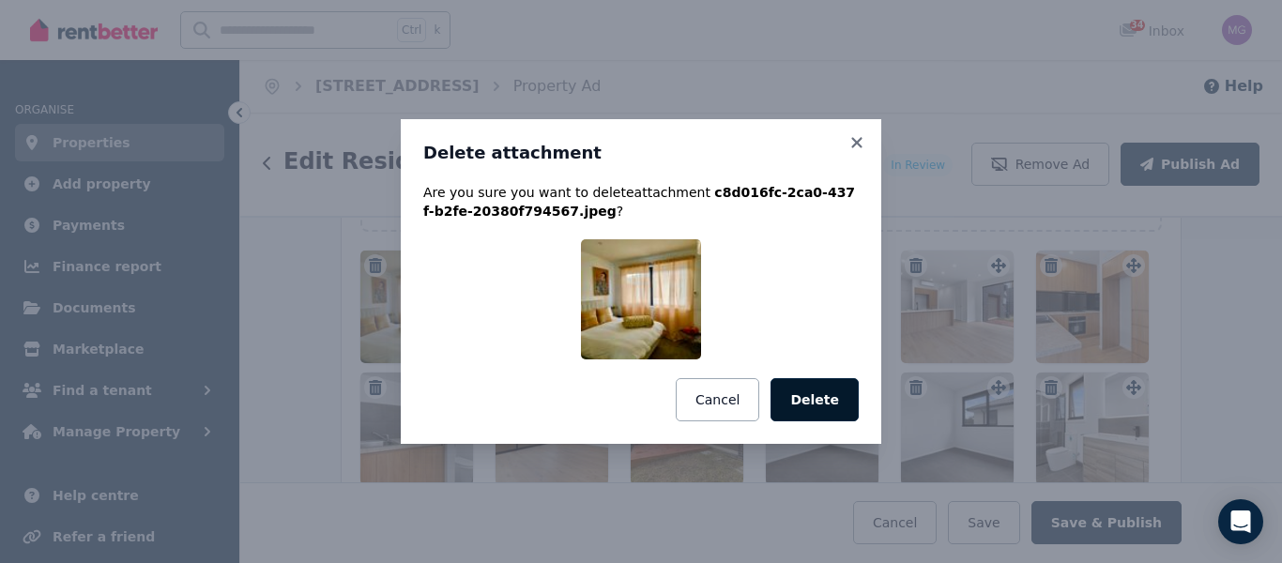
click at [818, 398] on button "Delete" at bounding box center [814, 399] width 88 height 43
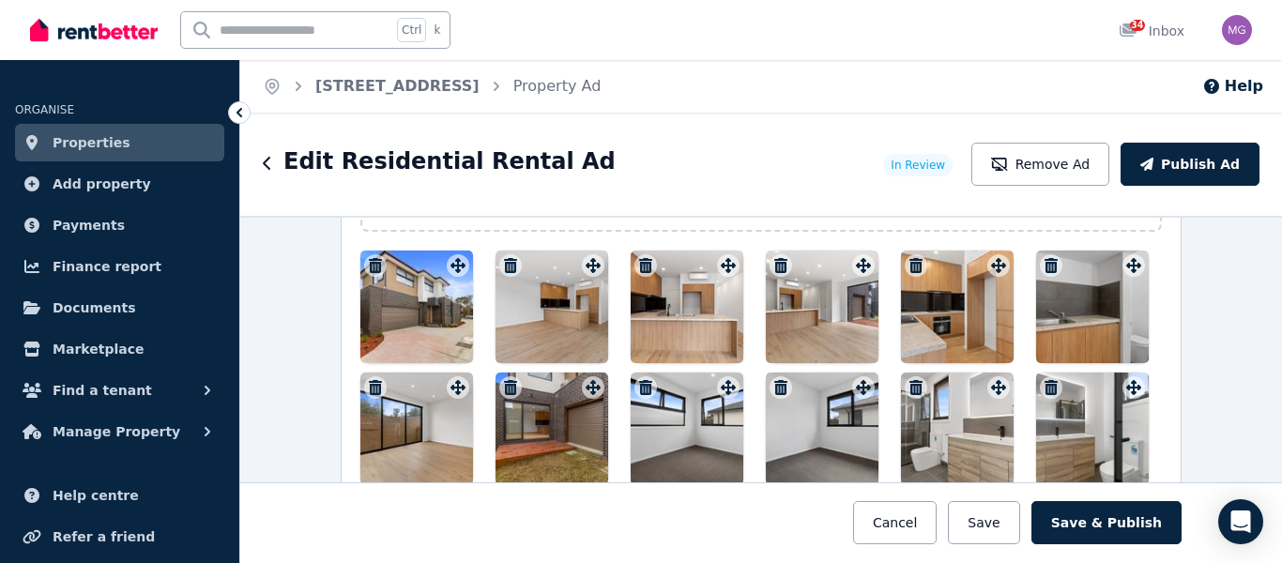
click at [504, 266] on icon "button" at bounding box center [510, 265] width 13 height 15
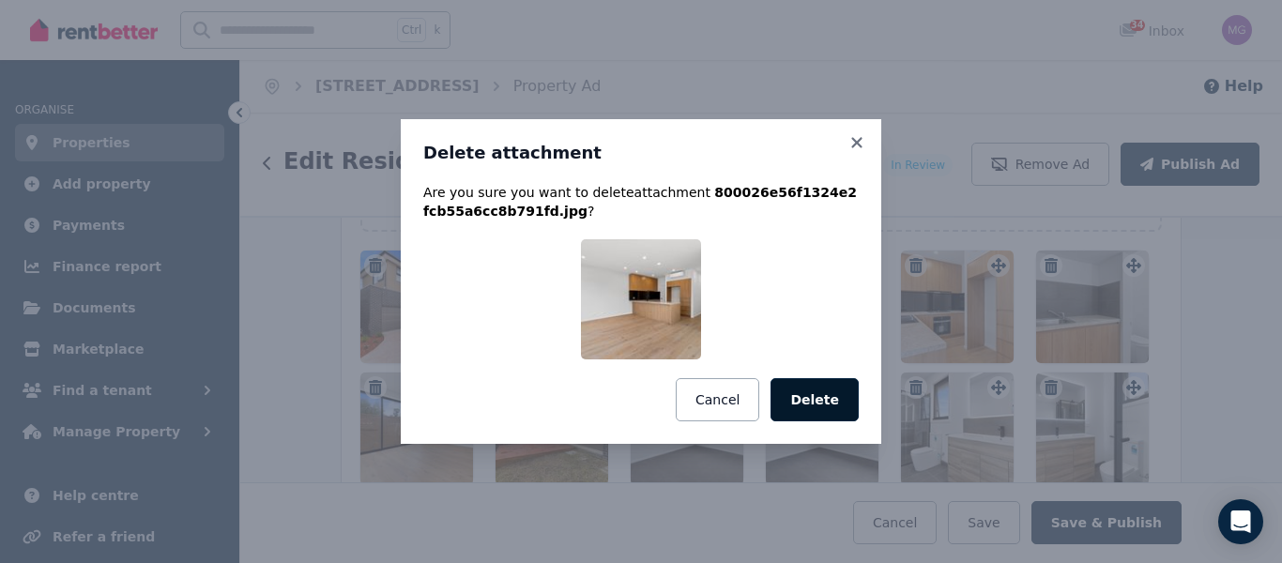
click at [834, 395] on button "Delete" at bounding box center [814, 399] width 88 height 43
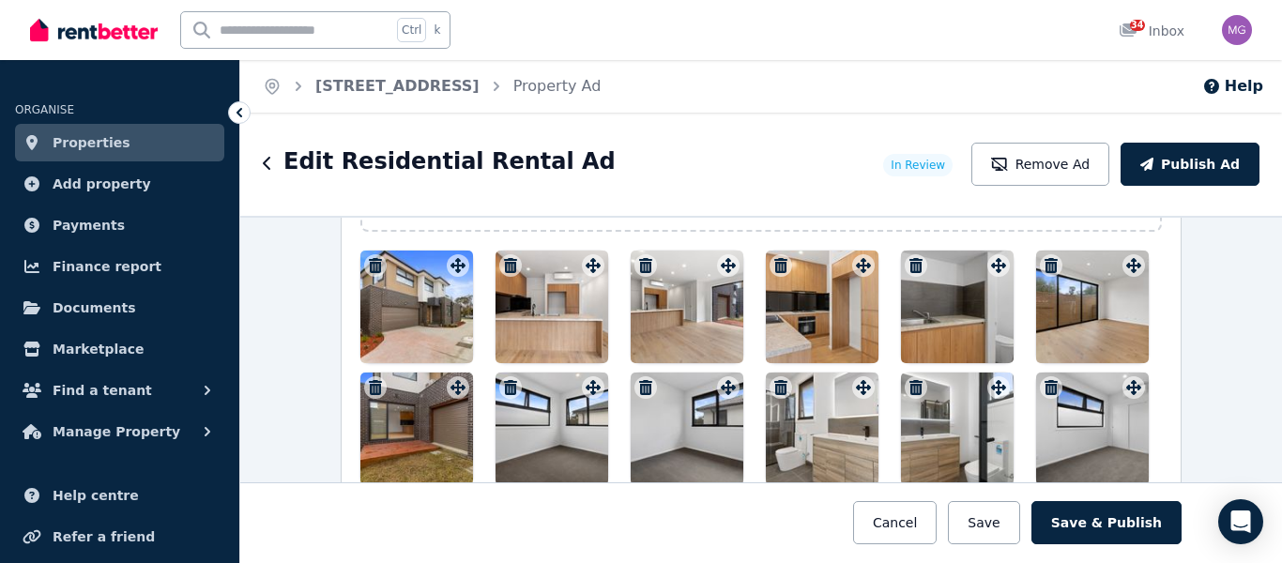
click at [504, 265] on icon "button" at bounding box center [510, 265] width 13 height 15
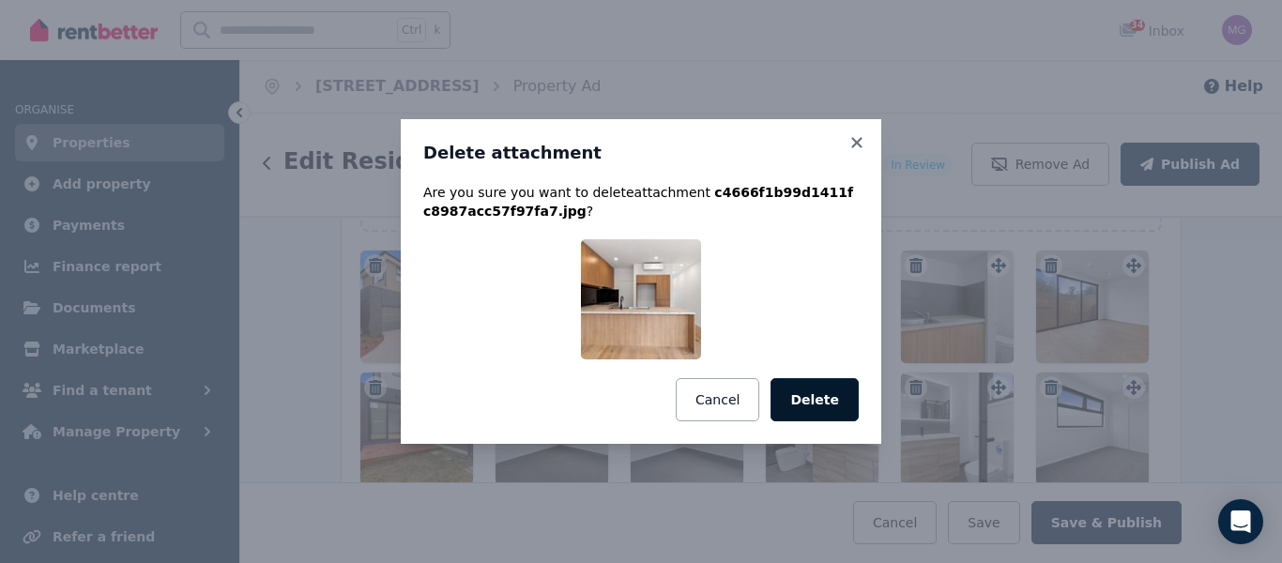
click at [798, 397] on button "Delete" at bounding box center [814, 399] width 88 height 43
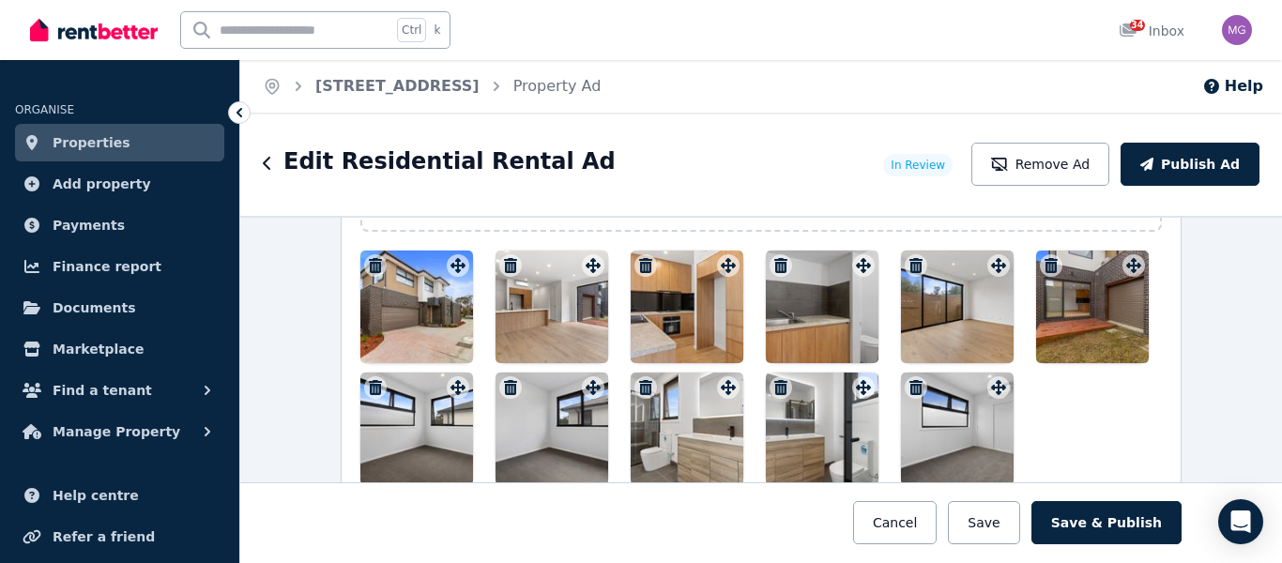
click at [507, 265] on icon "button" at bounding box center [510, 265] width 13 height 15
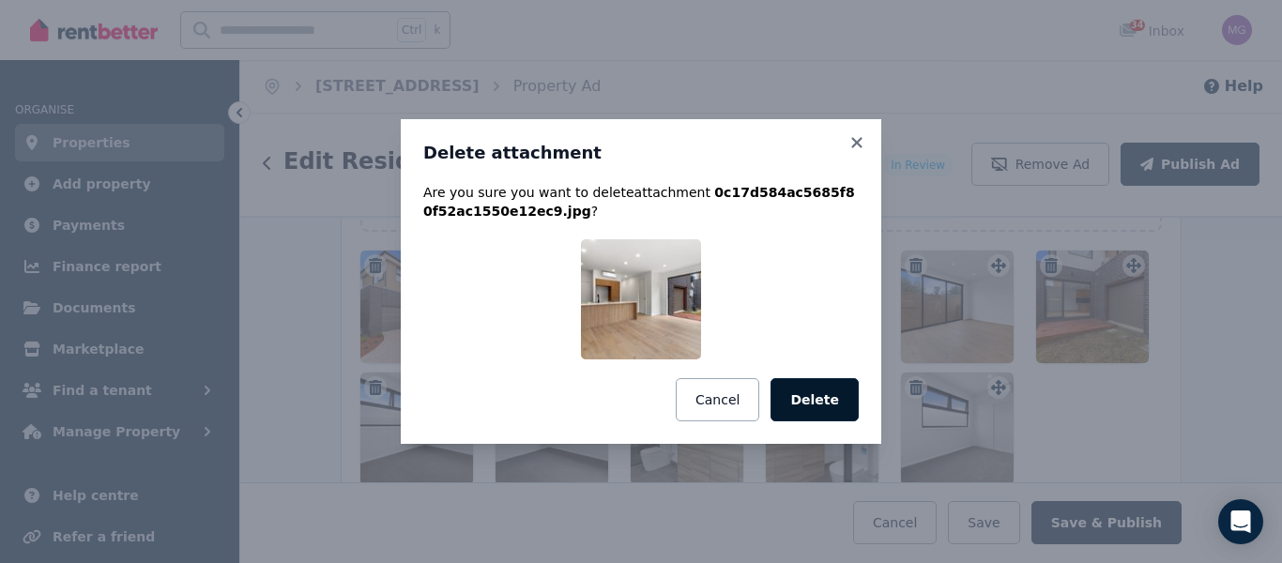
click at [797, 395] on button "Delete" at bounding box center [814, 399] width 88 height 43
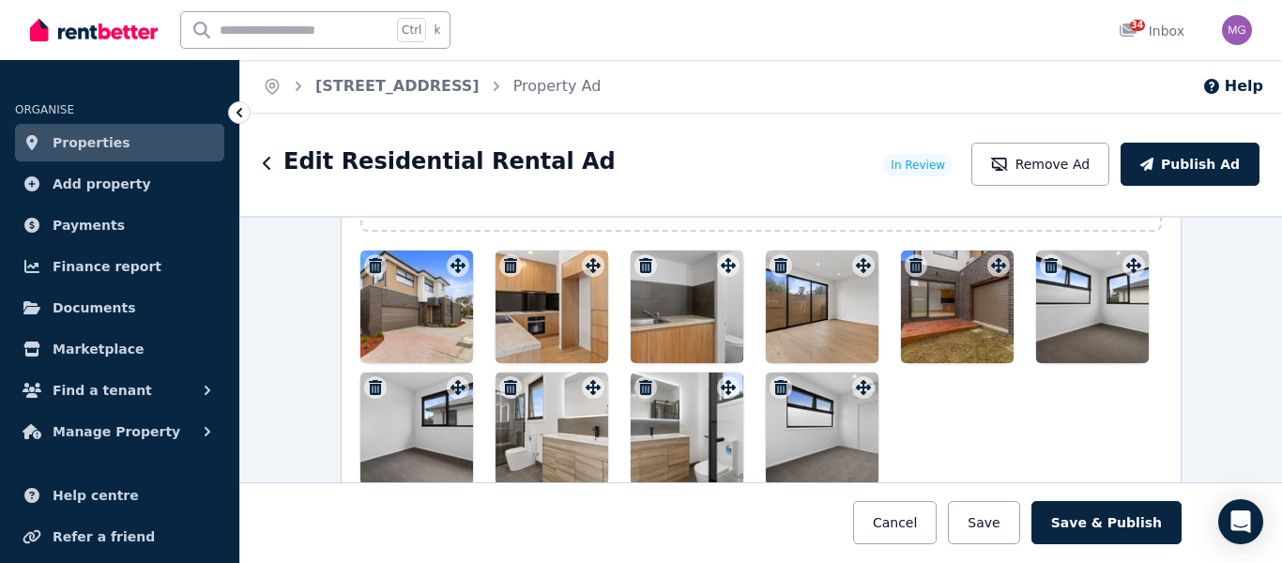
click at [506, 261] on icon "button" at bounding box center [510, 265] width 13 height 15
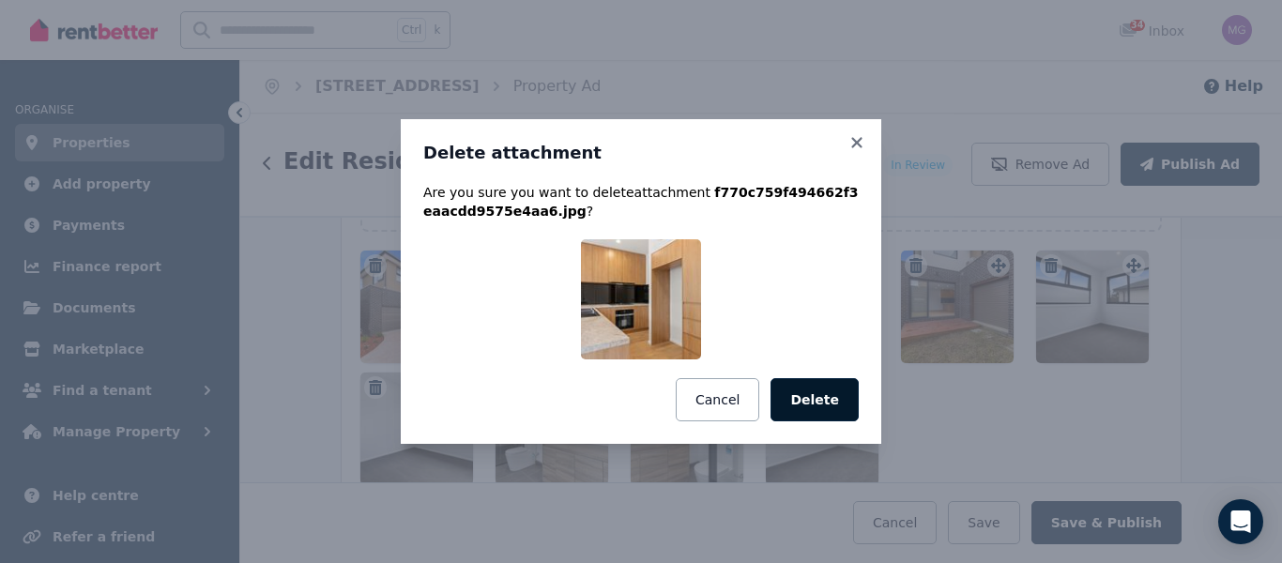
click at [797, 394] on button "Delete" at bounding box center [814, 399] width 88 height 43
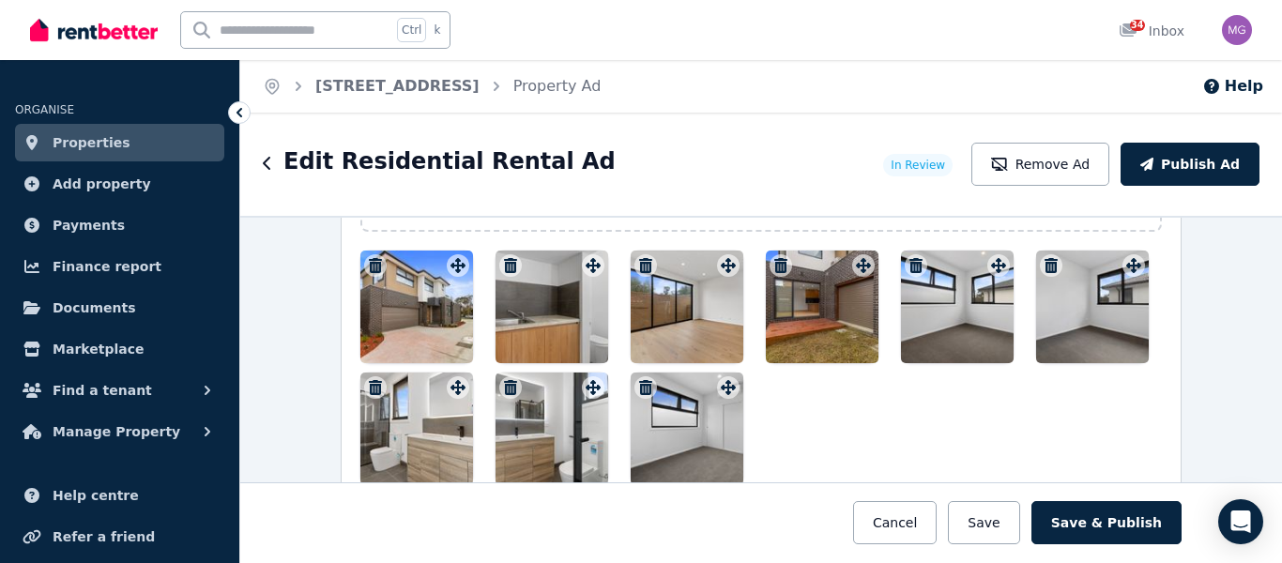
click at [504, 266] on icon "button" at bounding box center [510, 265] width 13 height 15
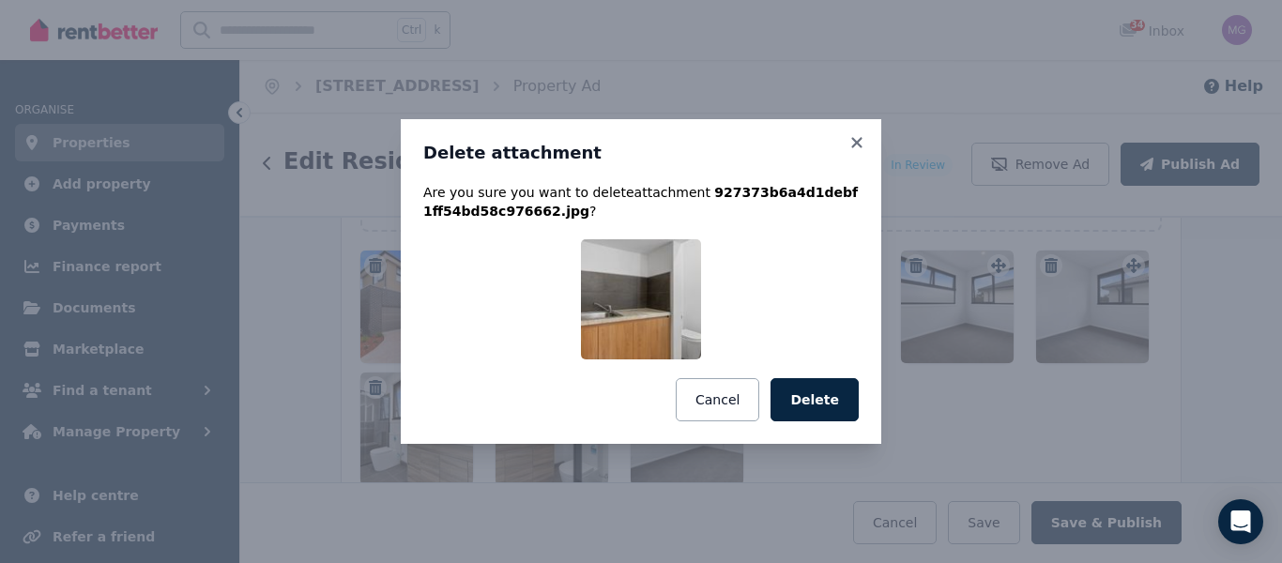
click at [798, 387] on button "Delete" at bounding box center [814, 399] width 88 height 43
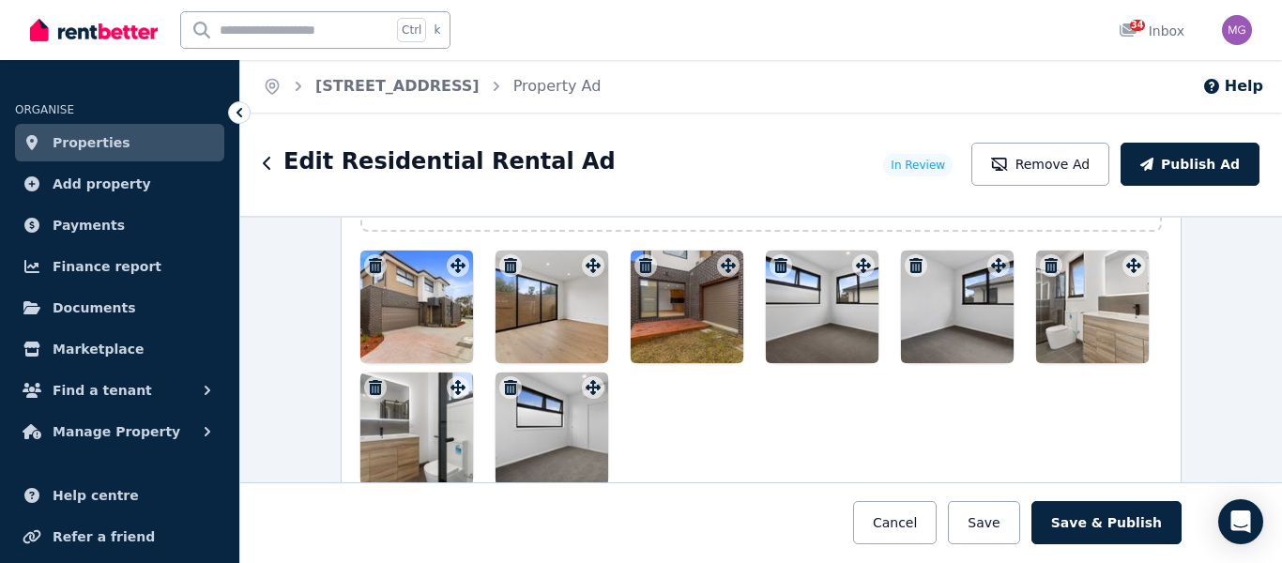
click at [504, 263] on icon "button" at bounding box center [510, 265] width 13 height 15
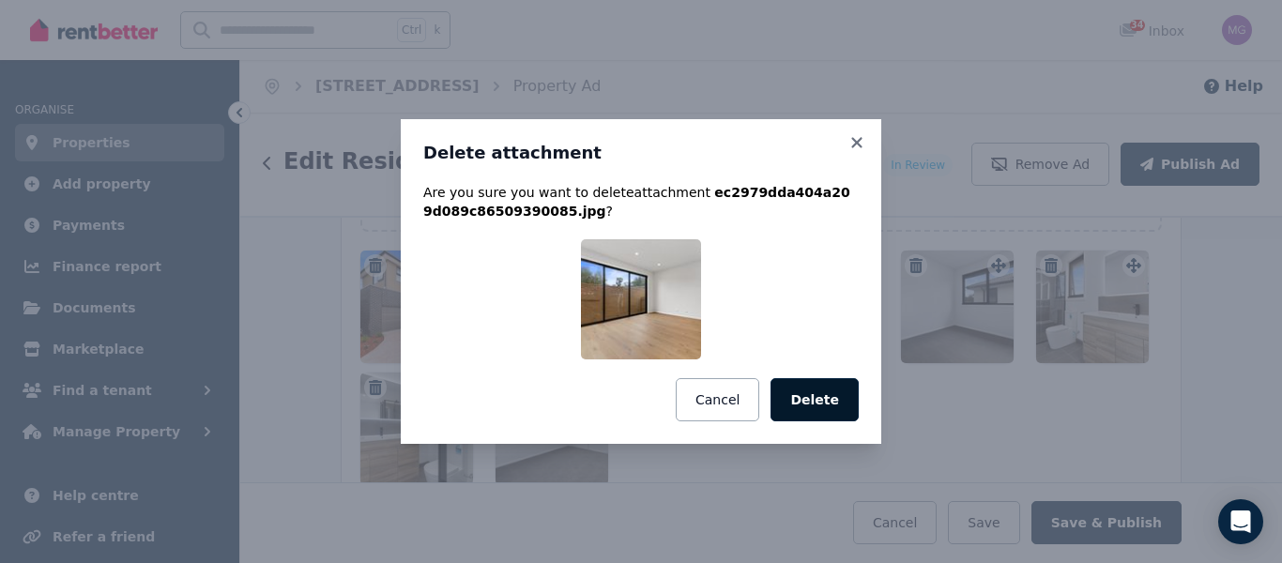
click at [798, 393] on button "Delete" at bounding box center [814, 399] width 88 height 43
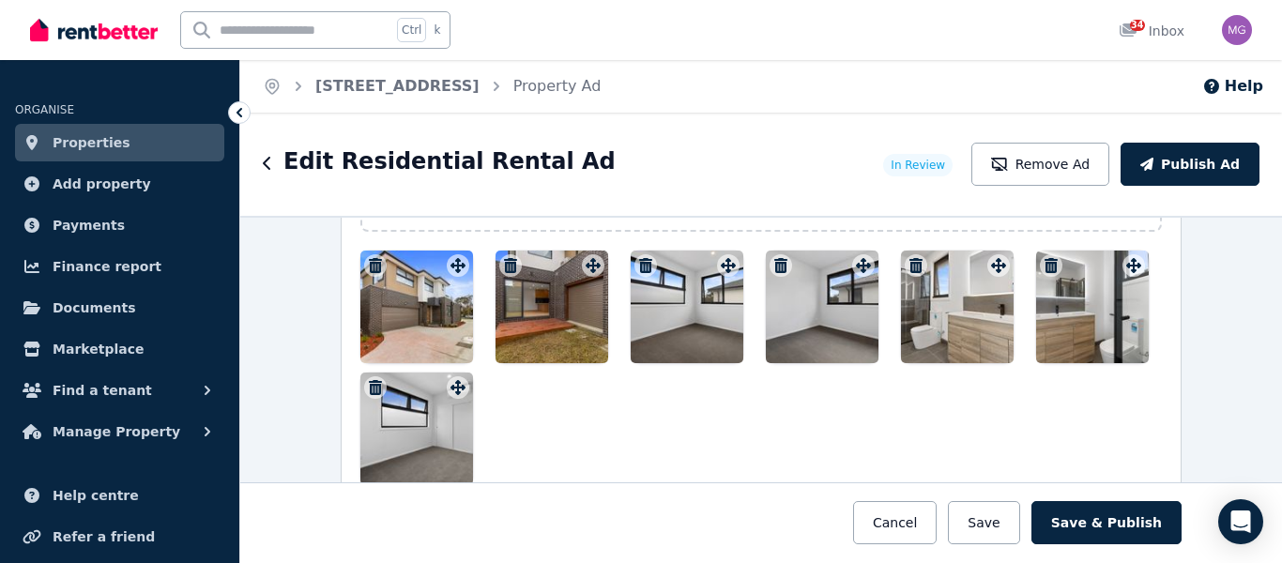
click at [504, 262] on icon "button" at bounding box center [510, 265] width 13 height 15
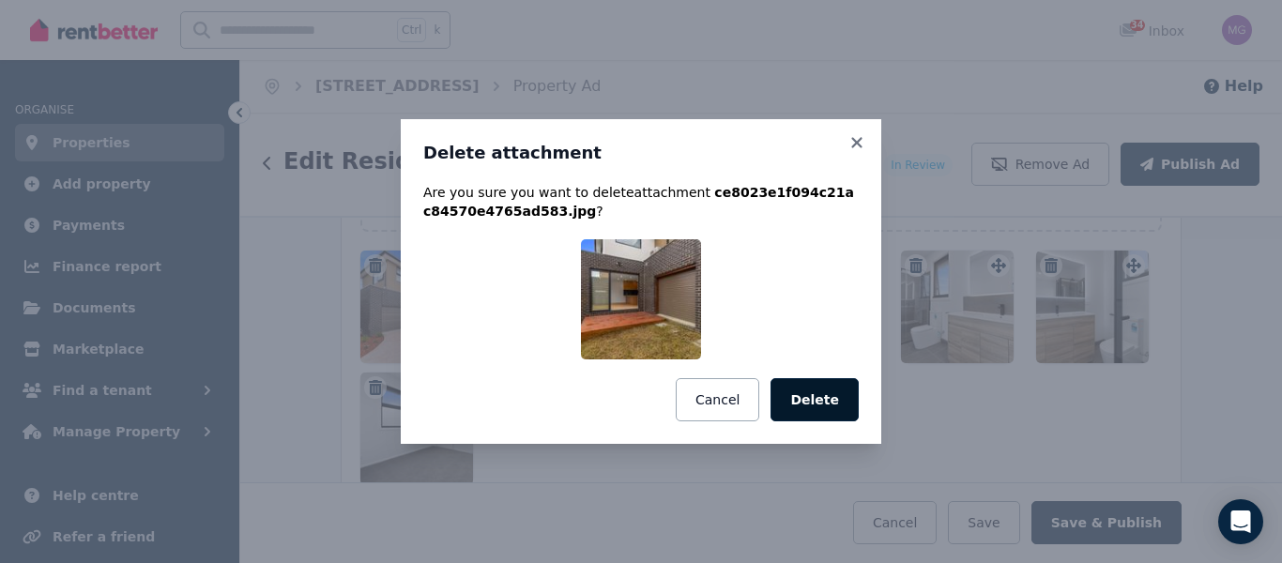
click at [807, 395] on button "Delete" at bounding box center [814, 399] width 88 height 43
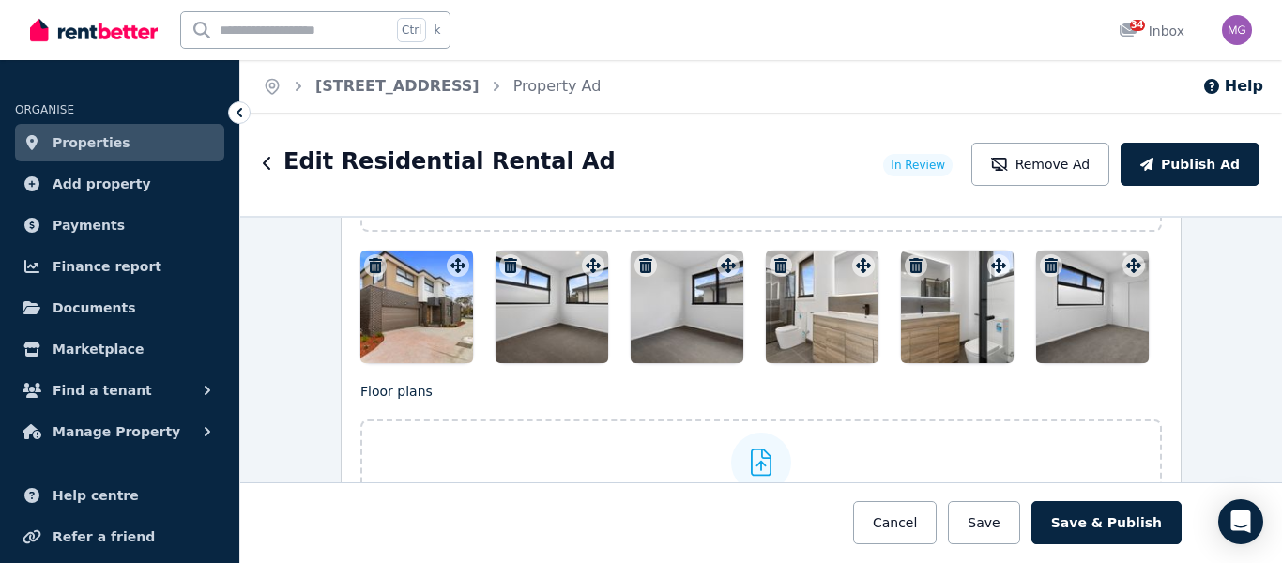
click at [504, 260] on icon "button" at bounding box center [510, 265] width 13 height 15
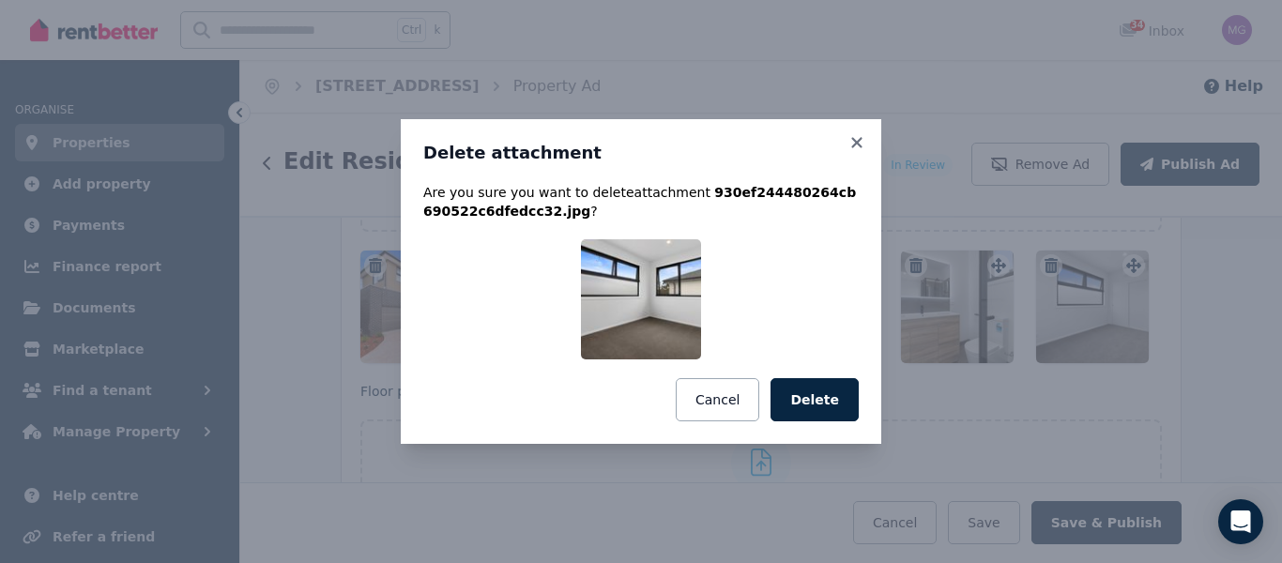
click at [812, 403] on button "Delete" at bounding box center [814, 399] width 88 height 43
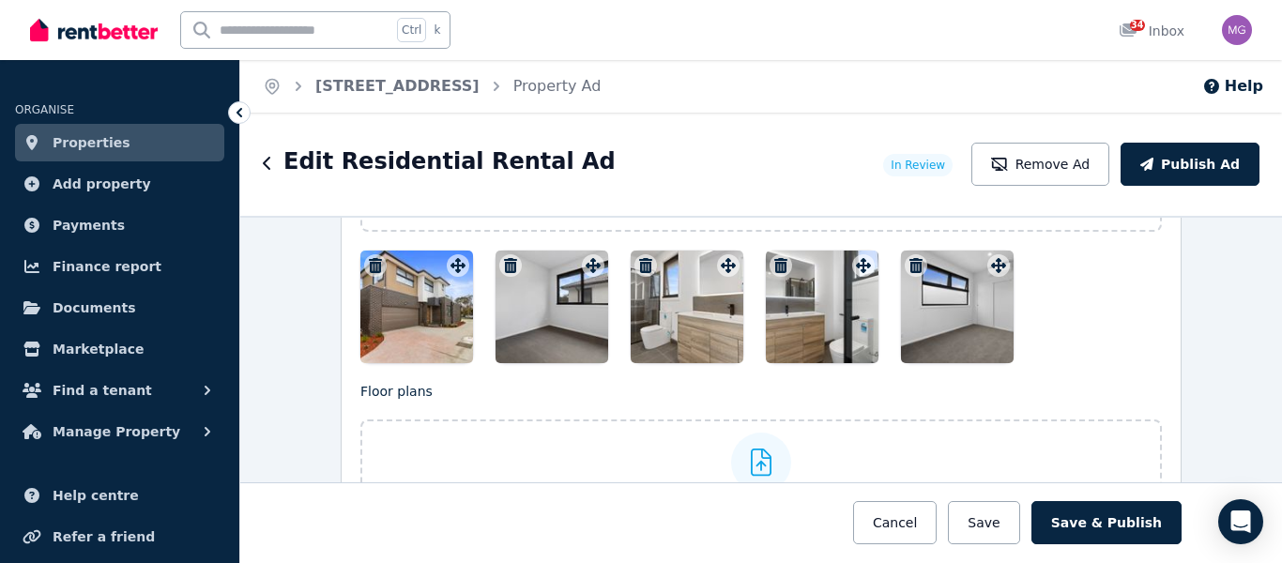
click at [504, 263] on icon "button" at bounding box center [510, 265] width 13 height 15
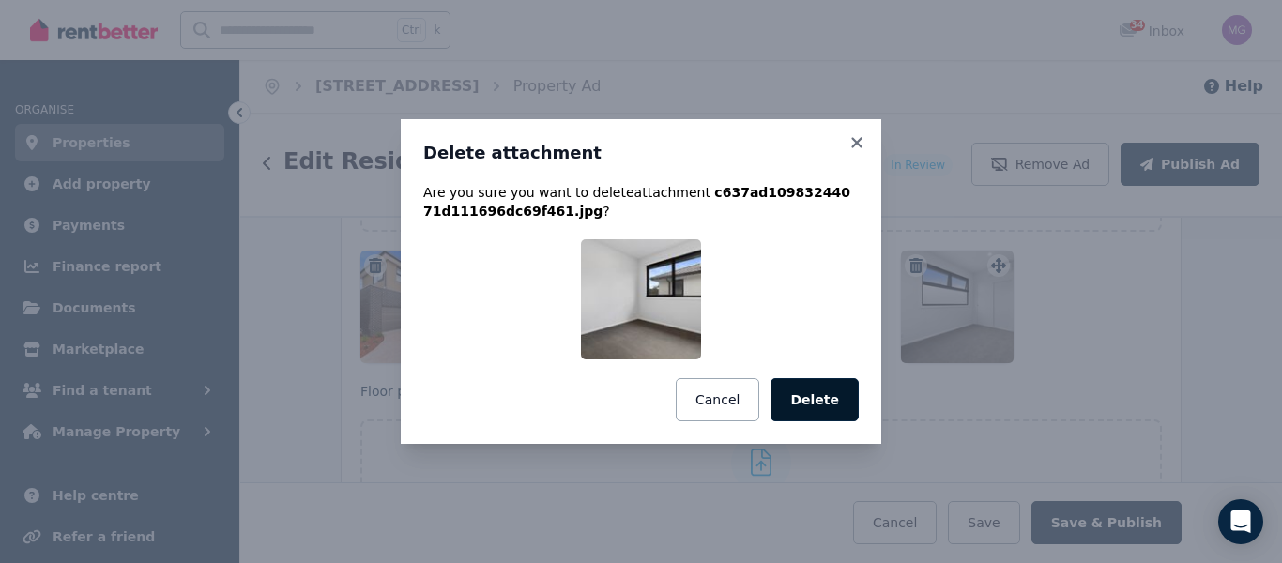
click at [798, 398] on button "Delete" at bounding box center [814, 399] width 88 height 43
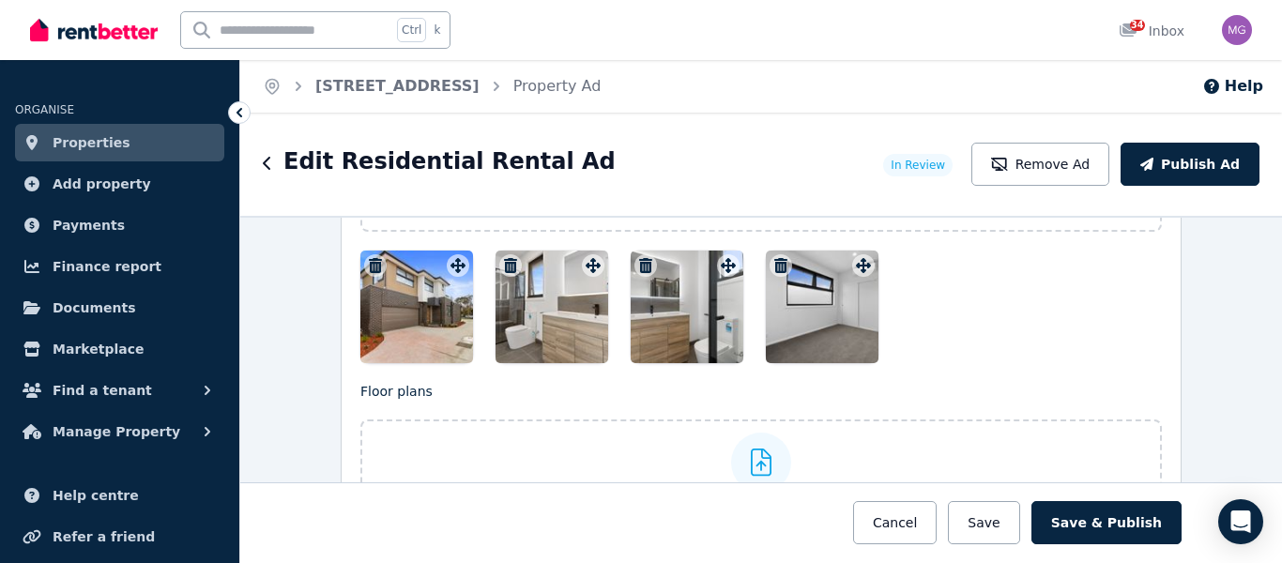
click at [539, 312] on div at bounding box center [551, 306] width 113 height 113
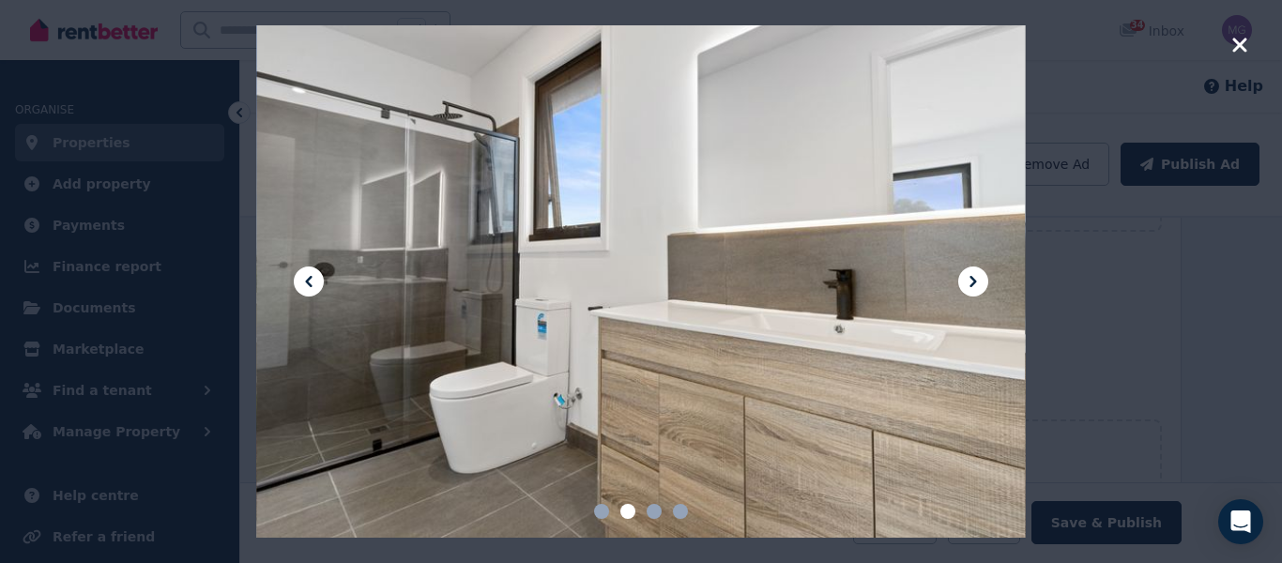
click at [1108, 372] on div at bounding box center [641, 281] width 1282 height 563
click at [1108, 372] on div "Photos Upload a file or drag and drop To pick up a draggable item, press the sp…" at bounding box center [760, 372] width 801 height 589
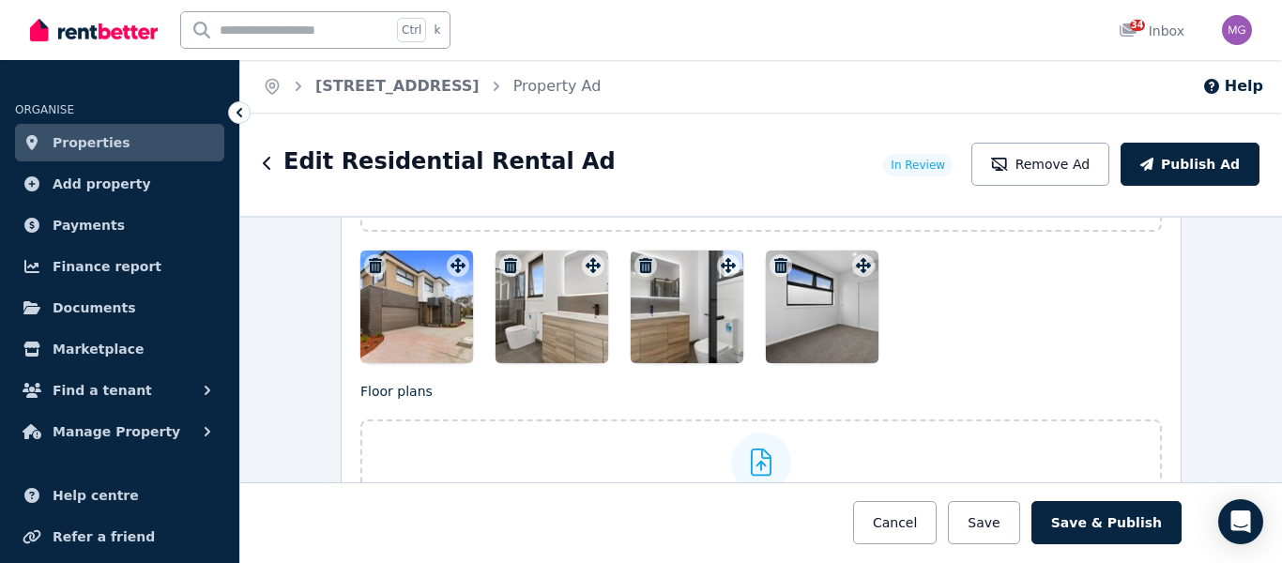
click at [504, 264] on icon "button" at bounding box center [510, 265] width 13 height 15
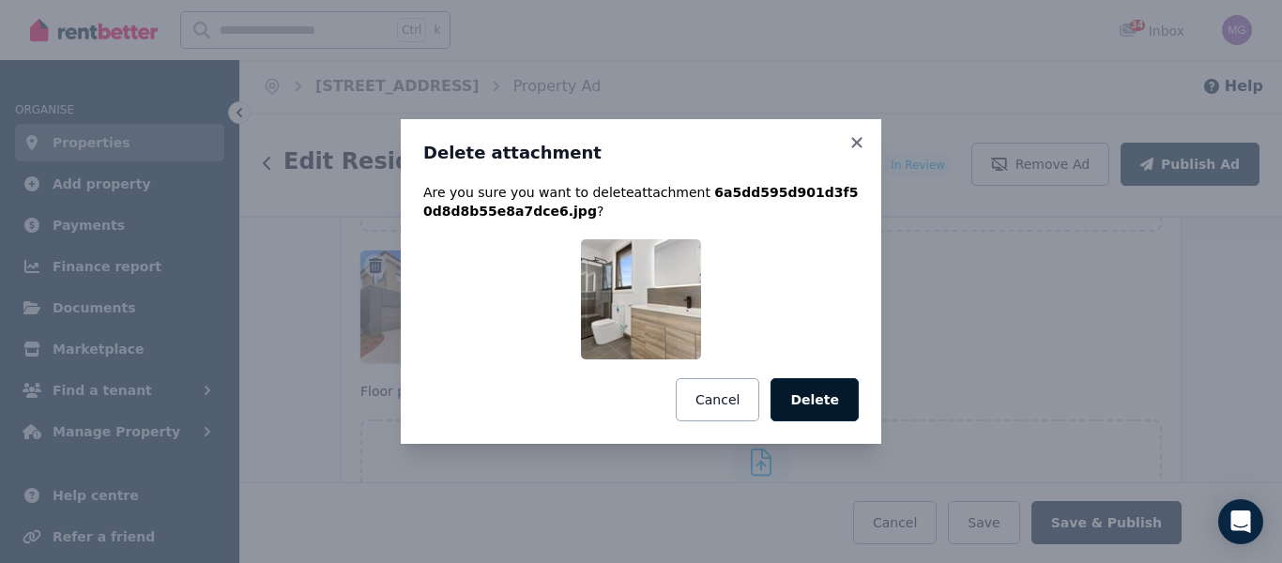
click at [792, 381] on button "Delete" at bounding box center [814, 399] width 88 height 43
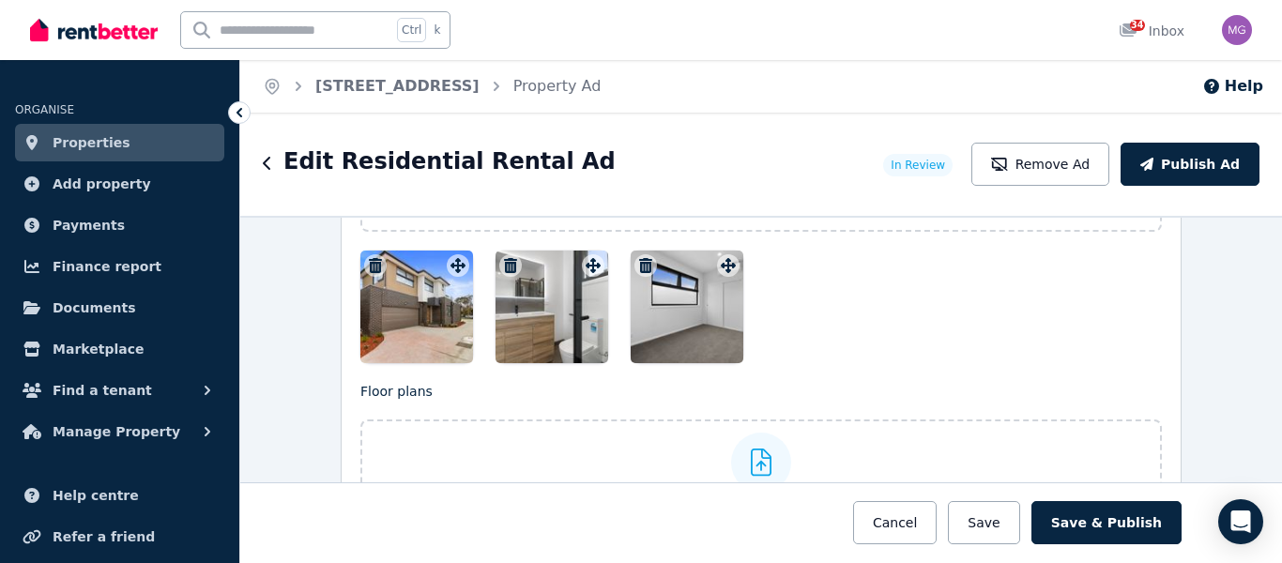
click at [504, 269] on icon "button" at bounding box center [510, 265] width 13 height 15
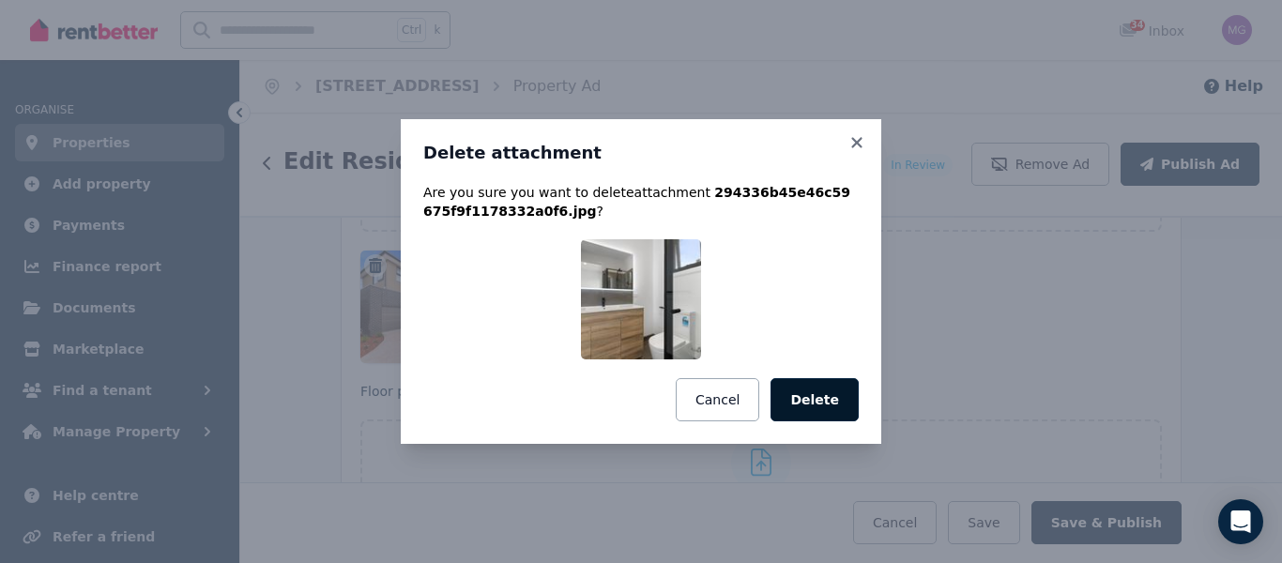
click at [807, 395] on button "Delete" at bounding box center [814, 399] width 88 height 43
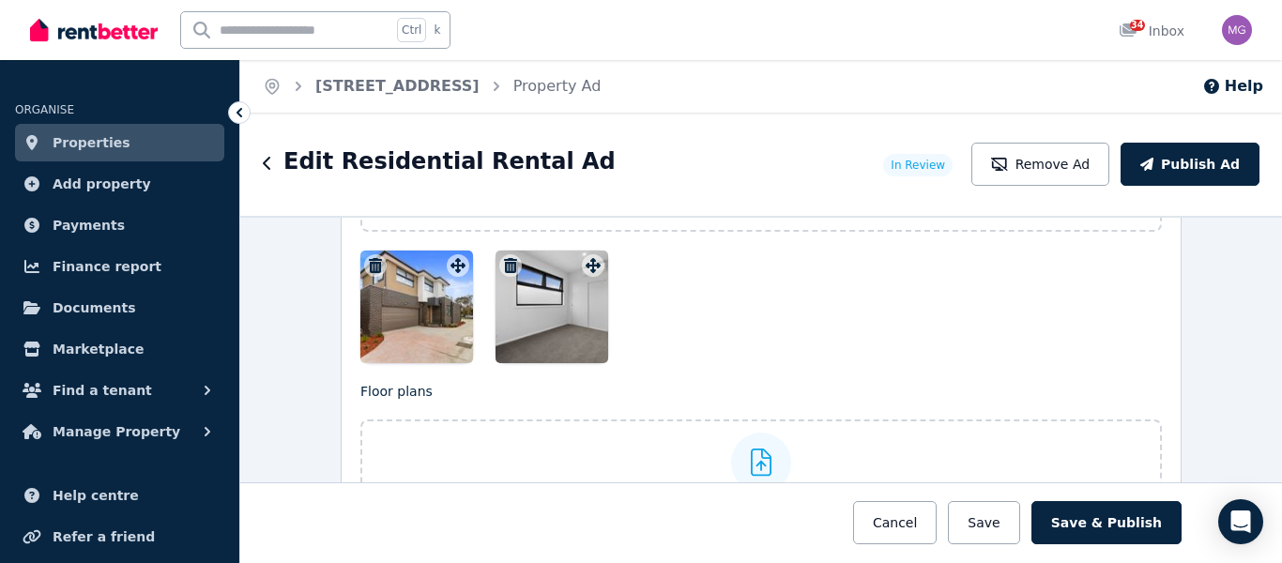
click at [505, 264] on icon "button" at bounding box center [510, 265] width 13 height 15
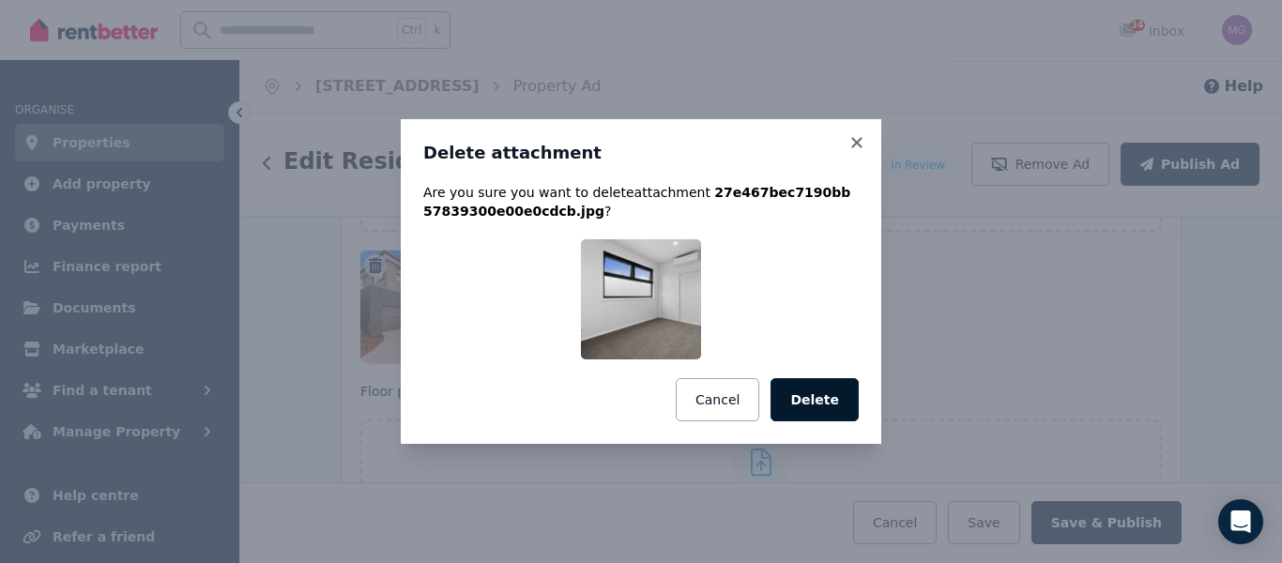
click at [796, 400] on button "Delete" at bounding box center [814, 399] width 88 height 43
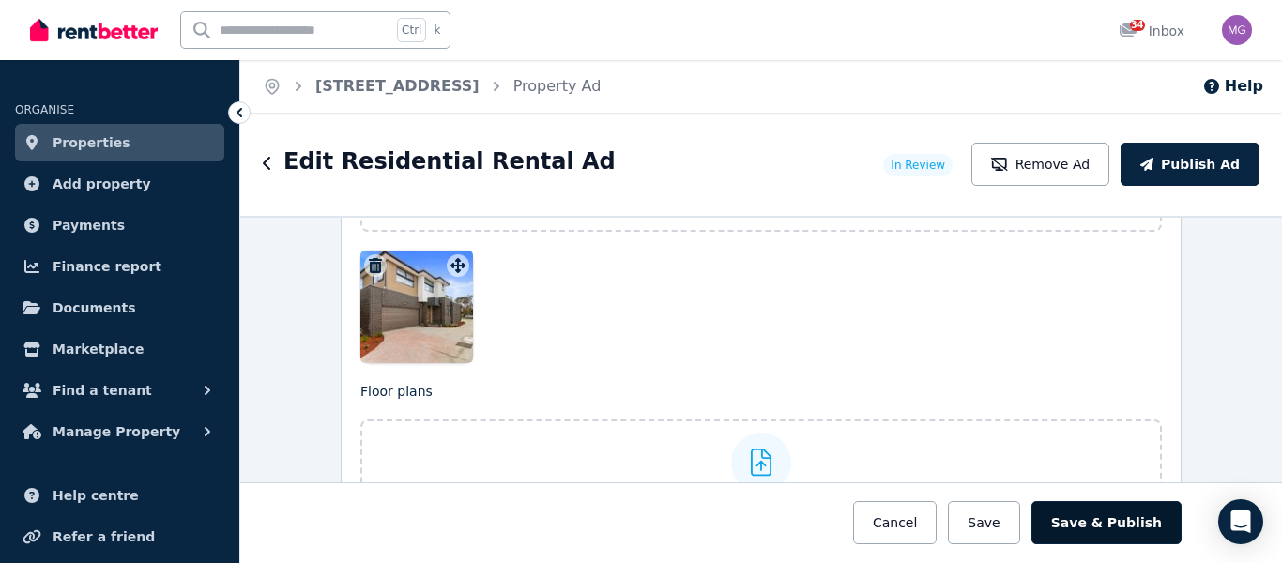
click at [1097, 510] on button "Save & Publish" at bounding box center [1106, 522] width 150 height 43
drag, startPoint x: 1097, startPoint y: 510, endPoint x: 781, endPoint y: 0, distance: 600.4
click at [1097, 510] on button "Save & Publish" at bounding box center [1106, 522] width 150 height 43
